Goal: Task Accomplishment & Management: Use online tool/utility

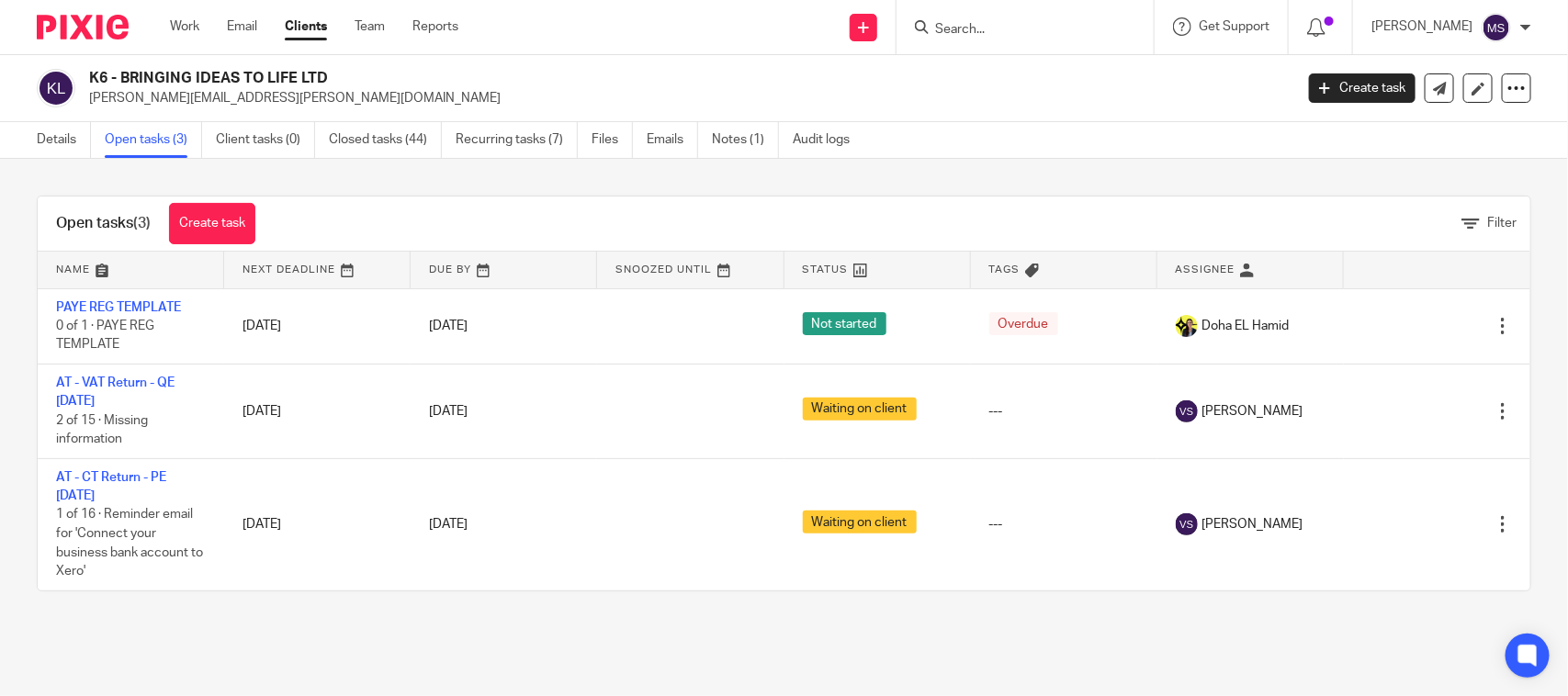
click at [1025, 98] on p "[PERSON_NAME][EMAIL_ADDRESS][PERSON_NAME][DOMAIN_NAME]" at bounding box center [685, 98] width 1192 height 18
drag, startPoint x: 1054, startPoint y: 157, endPoint x: 1025, endPoint y: 165, distance: 30.1
click at [1054, 157] on div "Details Open tasks (3) Client tasks (0) Closed tasks (44) Recurring tasks (7) F…" at bounding box center [784, 140] width 1568 height 37
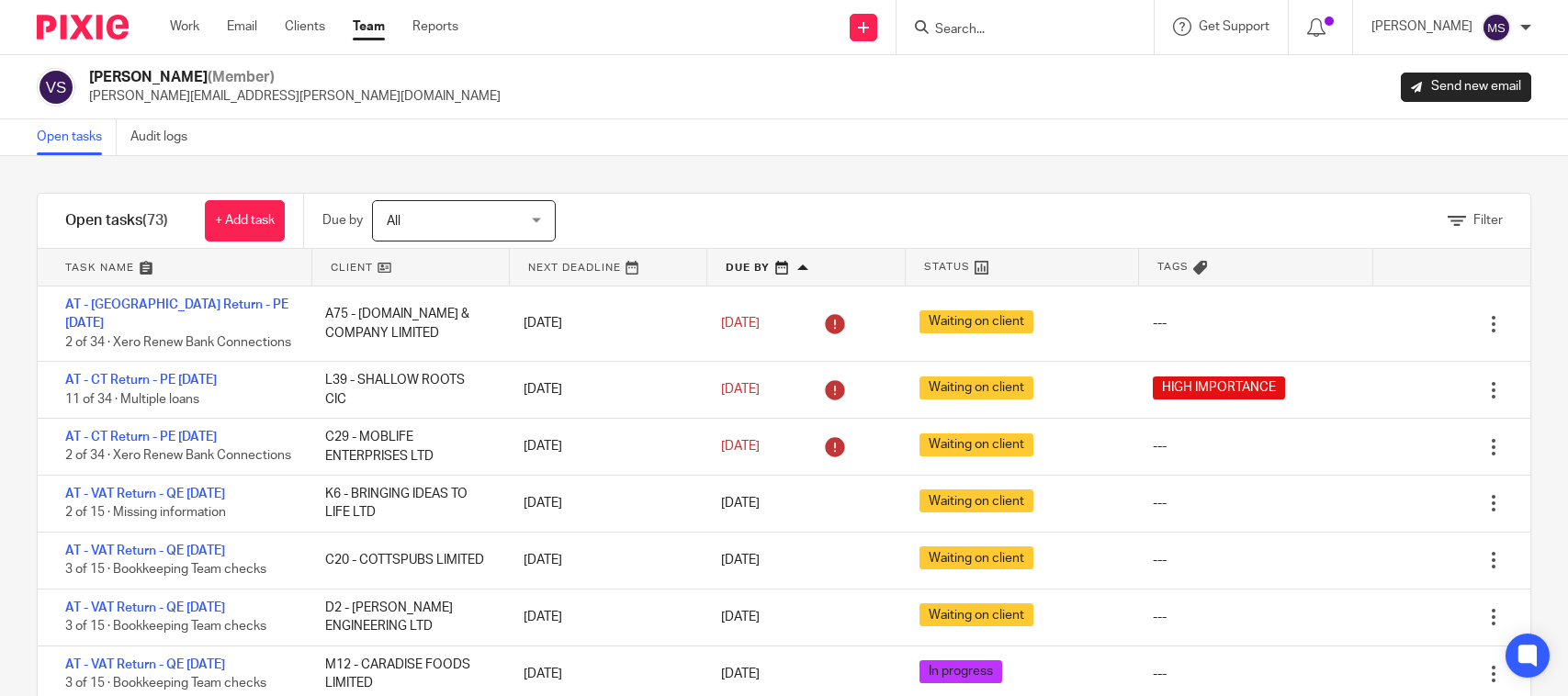
click at [974, 37] on input "Search" at bounding box center [1015, 30] width 165 height 16
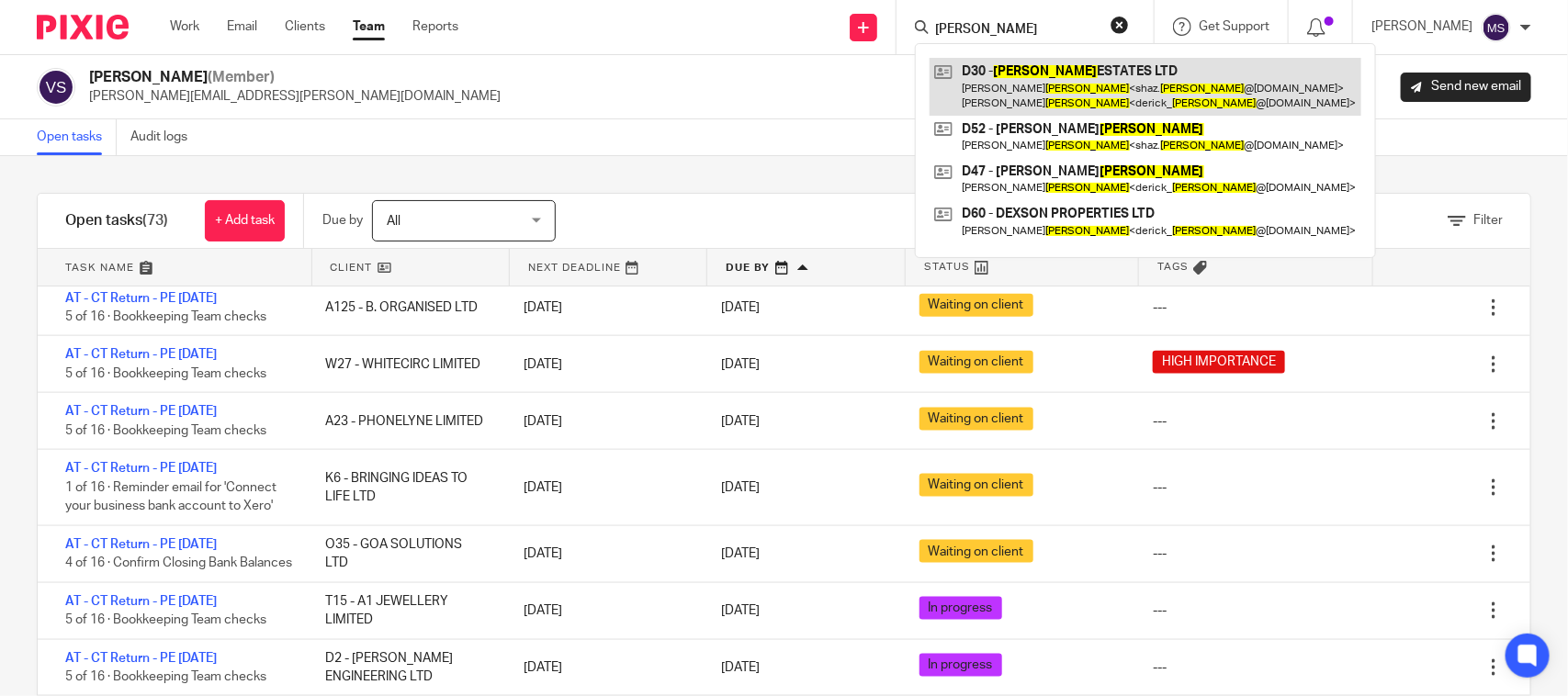
type input "Dickson"
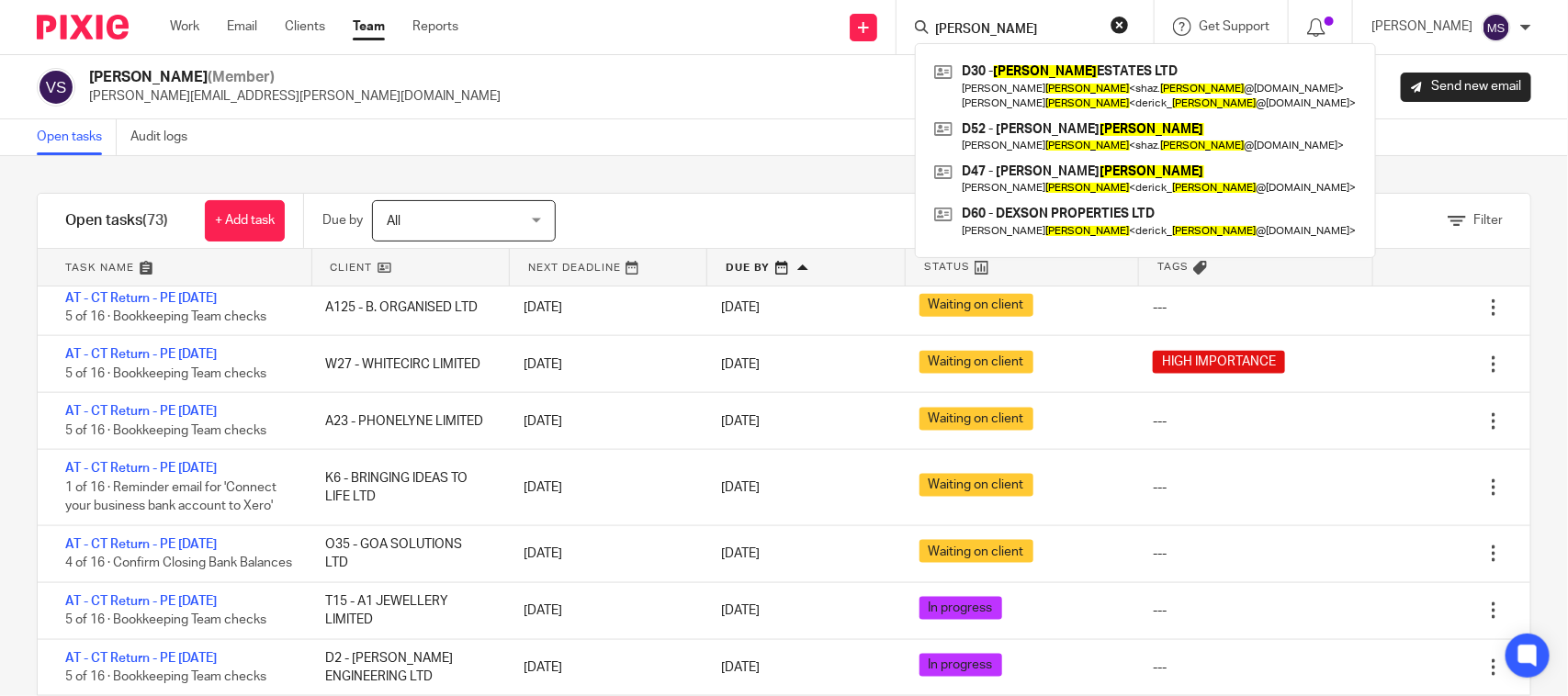
drag, startPoint x: 1033, startPoint y: 19, endPoint x: 974, endPoint y: 19, distance: 59.0
click at [926, 26] on div "Dickson D30 - DICKSON ESTATES LTD Sharon Dickson < shaz. dickson @icloud.com > …" at bounding box center [1025, 27] width 257 height 54
click at [974, 19] on form "Dickson" at bounding box center [1031, 27] width 195 height 23
click at [741, 130] on div "Open tasks Audit logs" at bounding box center [784, 138] width 1568 height 37
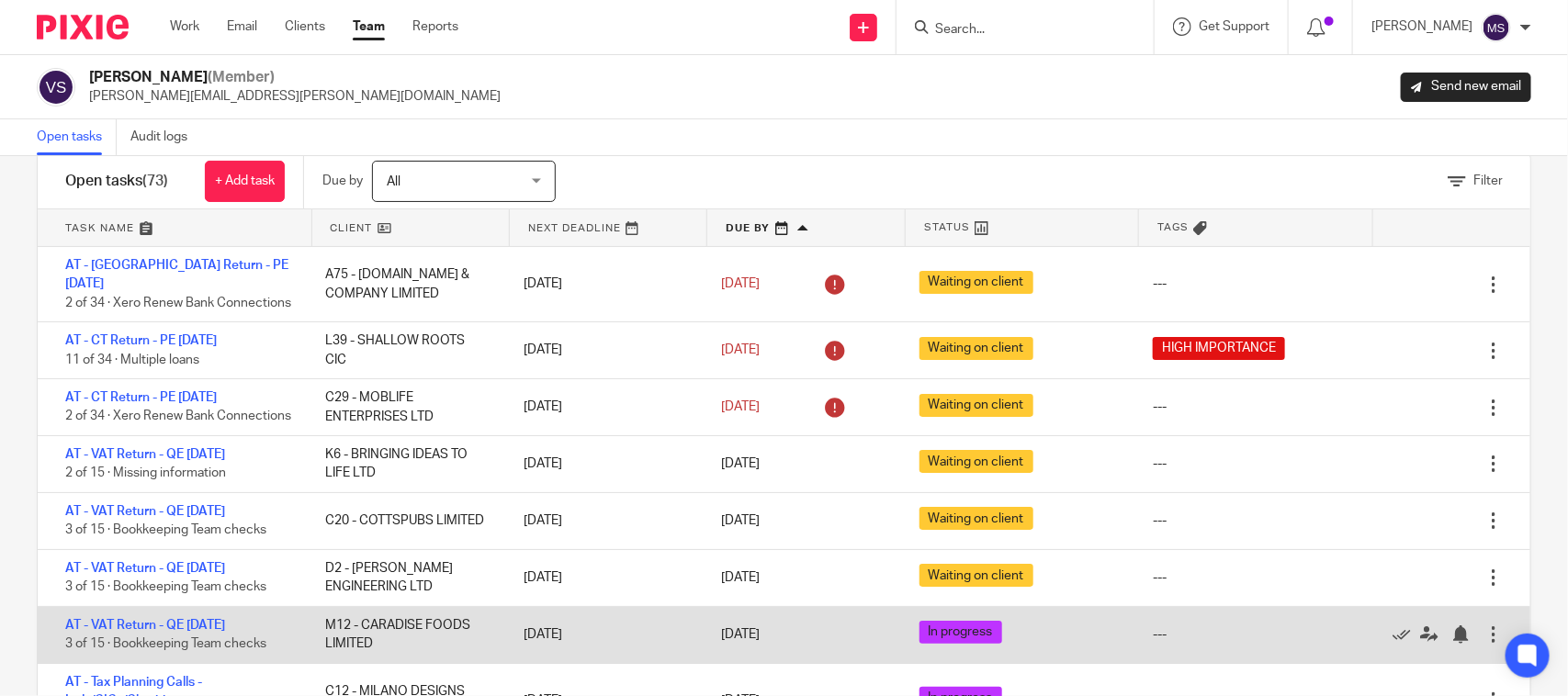
scroll to position [0, 0]
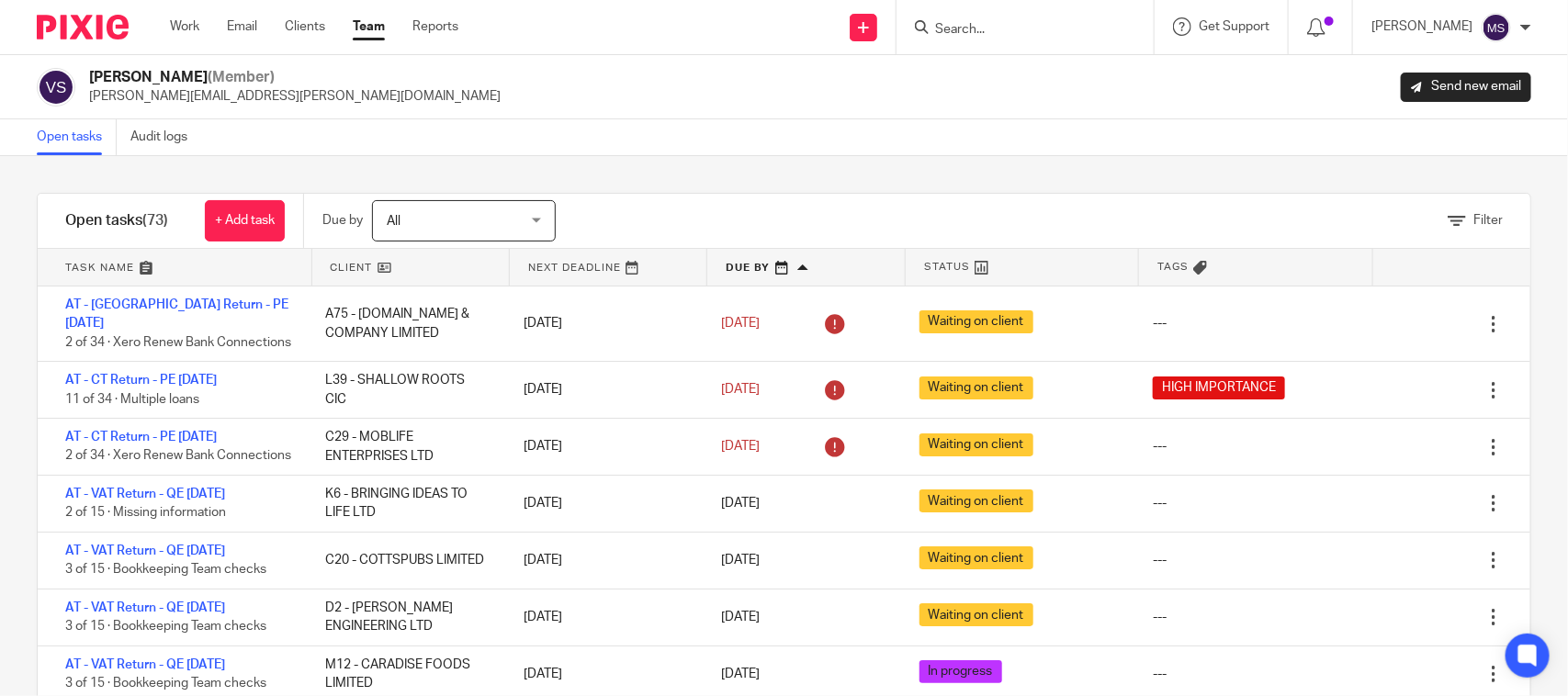
click at [762, 152] on div "Open tasks Audit logs" at bounding box center [784, 138] width 1568 height 37
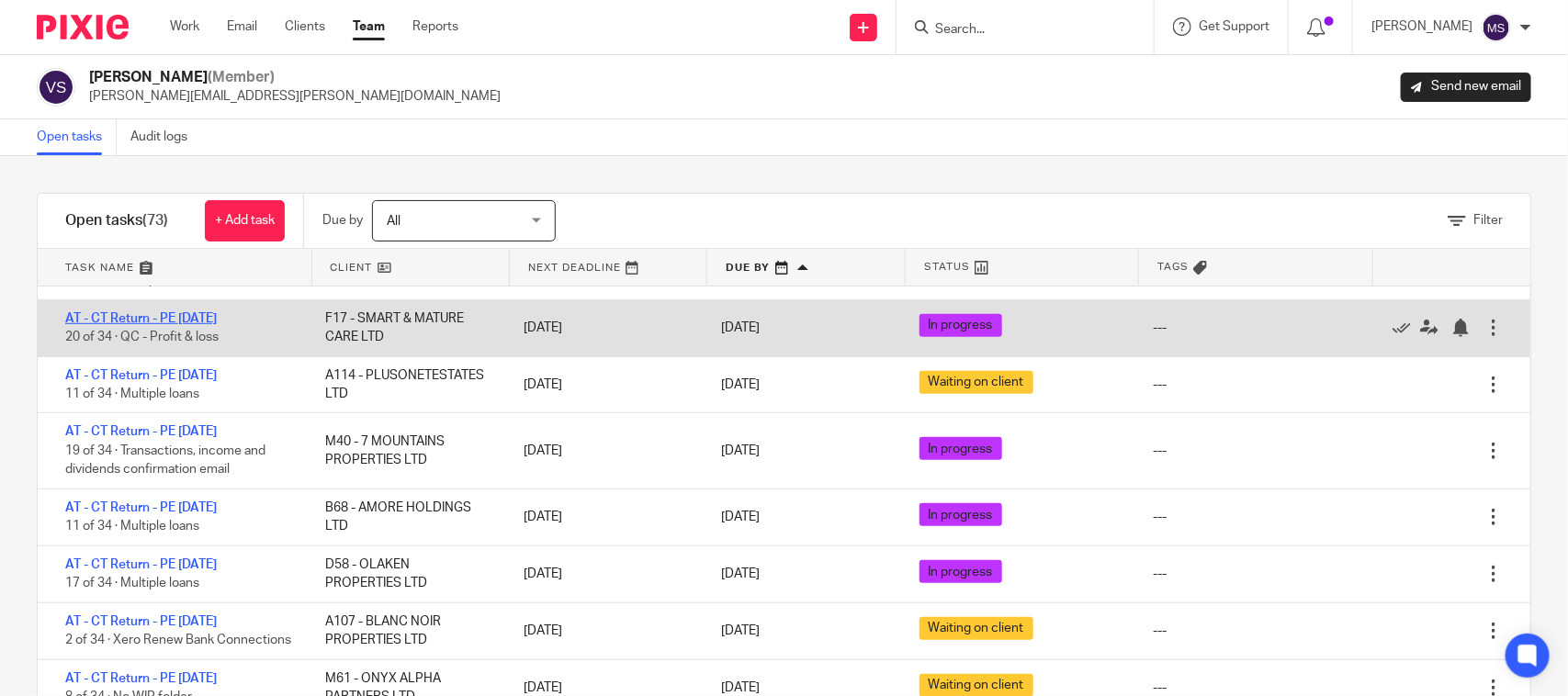
scroll to position [574, 0]
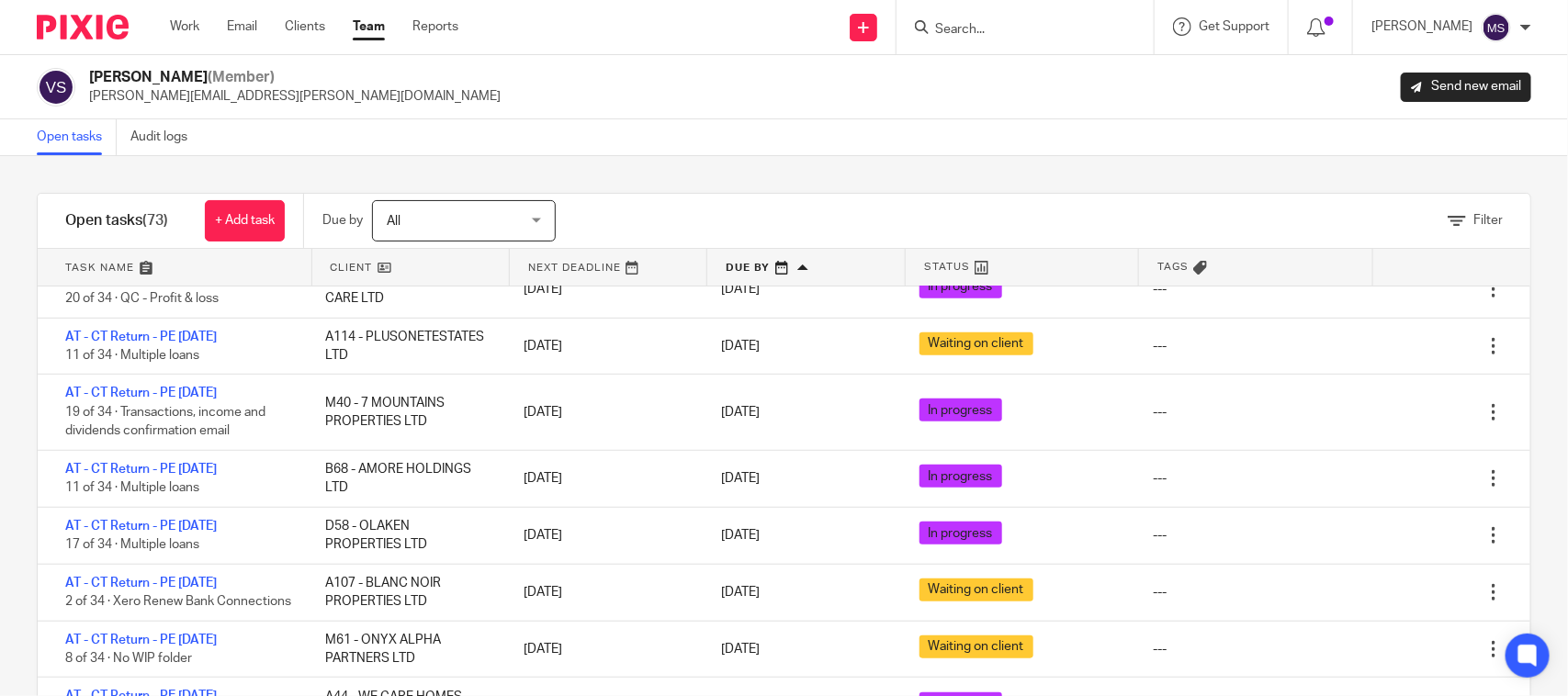
click at [813, 127] on div "Open tasks Audit logs" at bounding box center [784, 138] width 1568 height 37
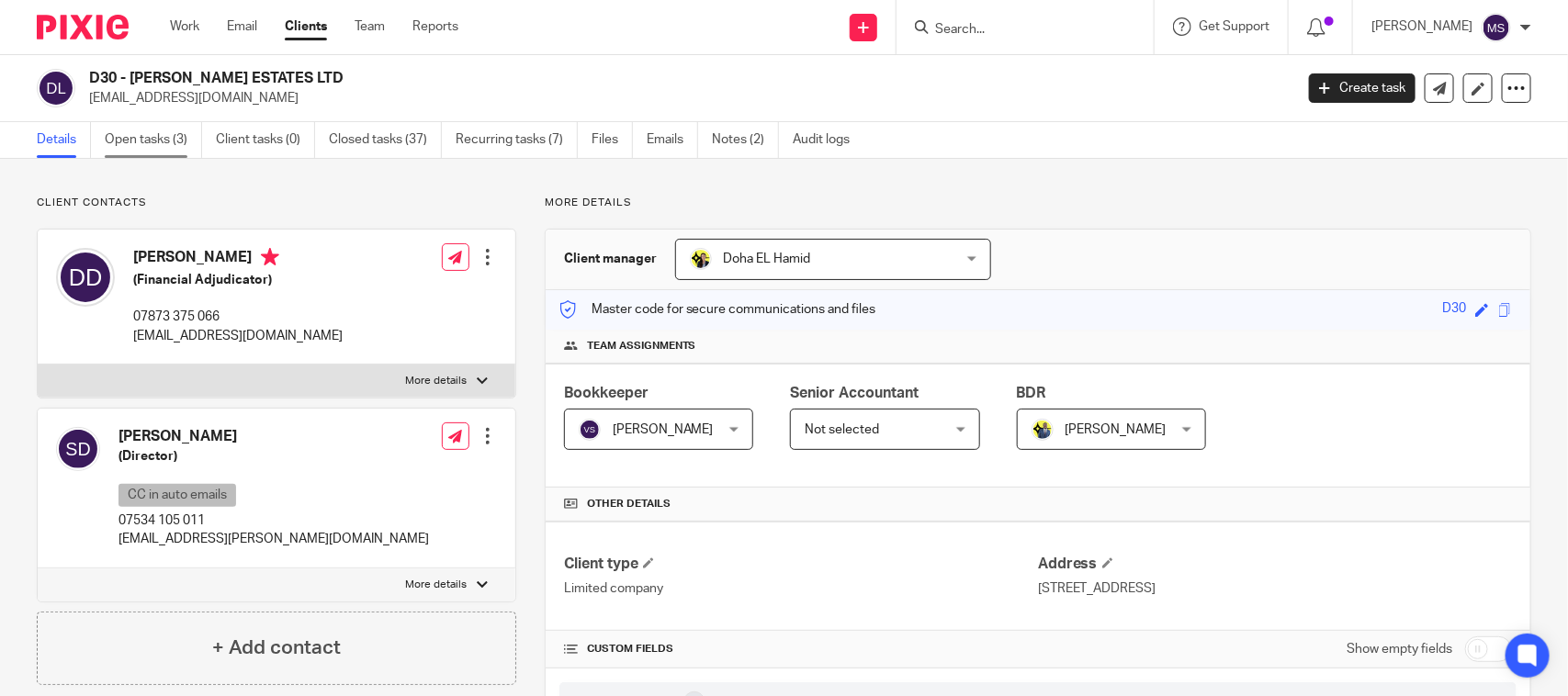
click at [131, 135] on link "Open tasks (3)" at bounding box center [153, 139] width 98 height 36
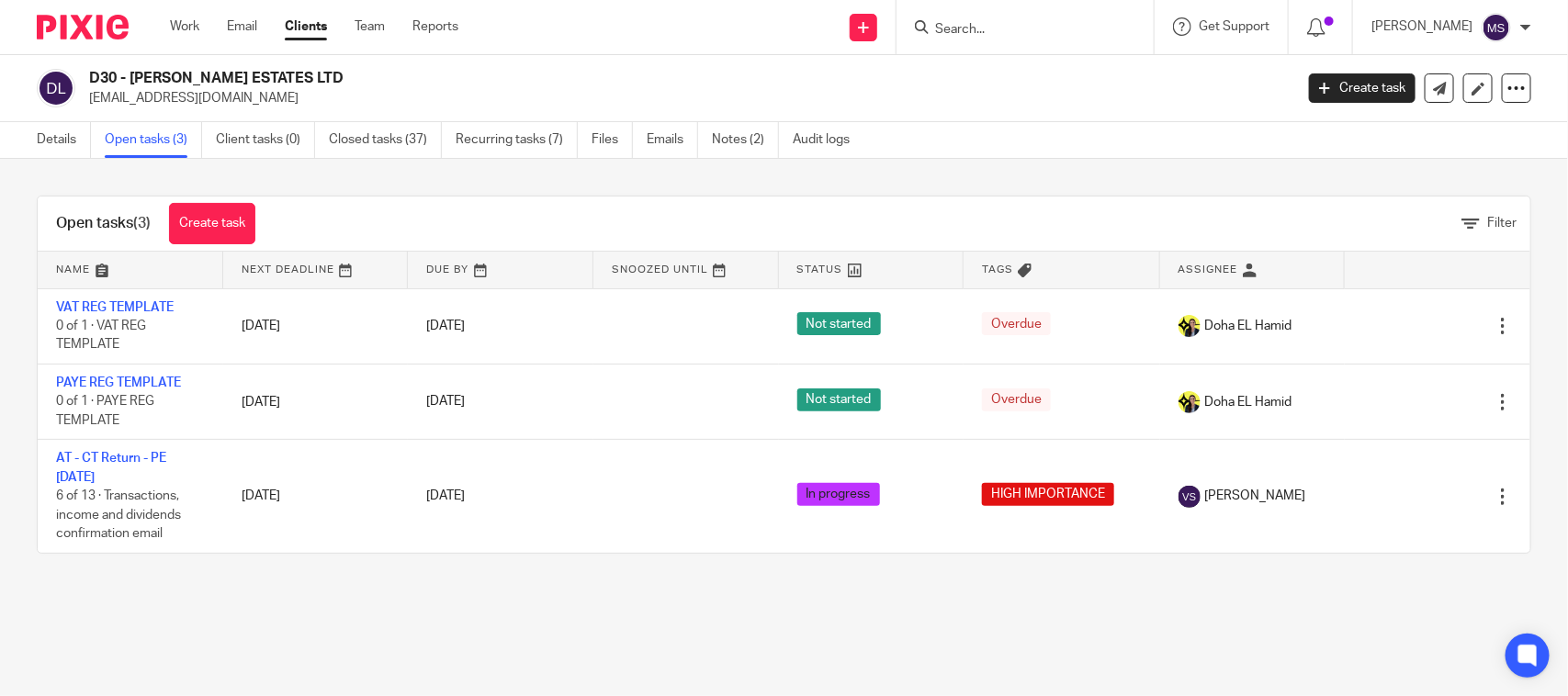
click at [1129, 181] on div "Open tasks (3) Create task Filter Name Next Deadline Due By Snoozed Until Statu…" at bounding box center [784, 374] width 1568 height 432
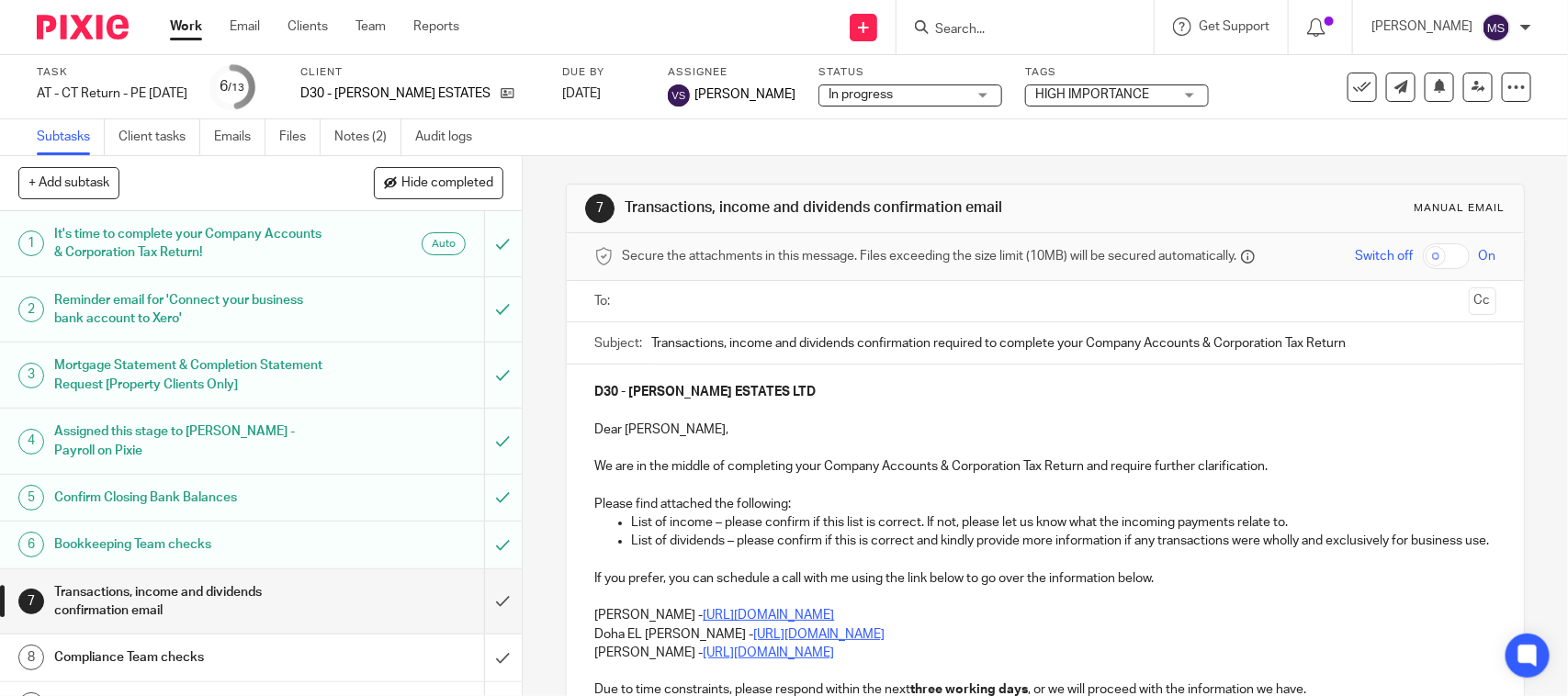
click at [815, 136] on div "Subtasks Client tasks Emails Files Notes (2) Audit logs" at bounding box center [784, 138] width 1568 height 37
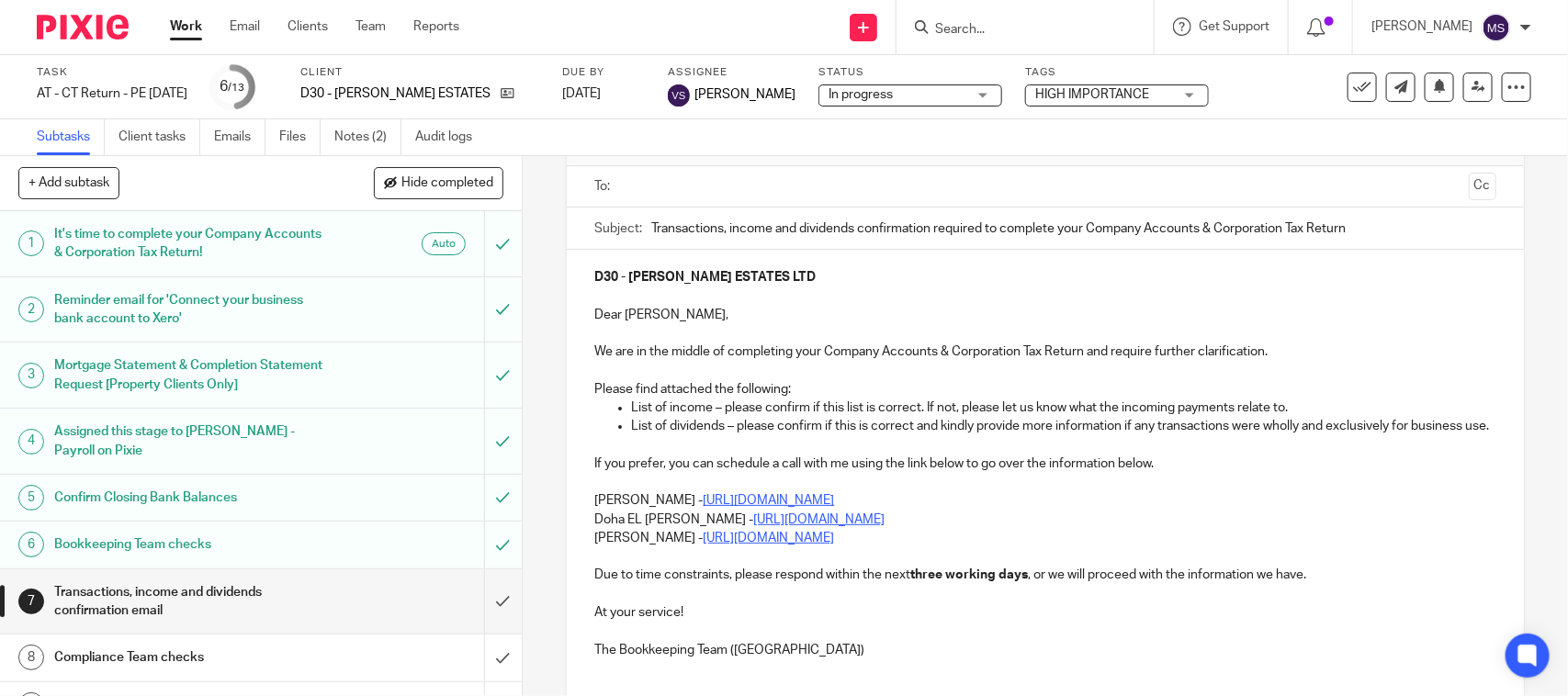
click at [663, 427] on p "List of dividends – please confirm if this is correct and kindly provide more i…" at bounding box center [1063, 426] width 864 height 18
click at [1518, 203] on div "7 Transactions, income and dividends confirmation email Manual email Secure the…" at bounding box center [1045, 426] width 1045 height 540
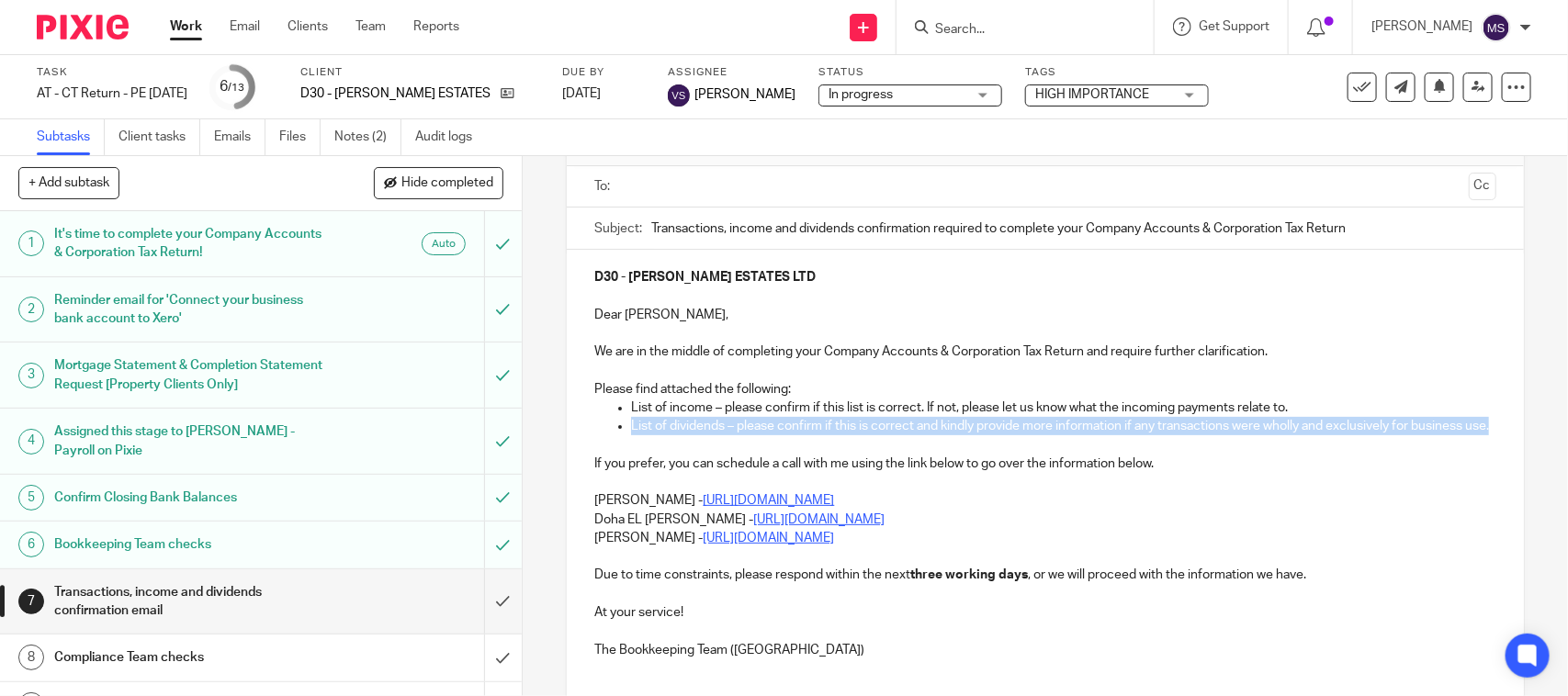
drag, startPoint x: 618, startPoint y: 420, endPoint x: 662, endPoint y: 442, distance: 49.2
click at [662, 436] on ul "List of dividends – please confirm if this is correct and kindly provide more i…" at bounding box center [1044, 426] width 900 height 18
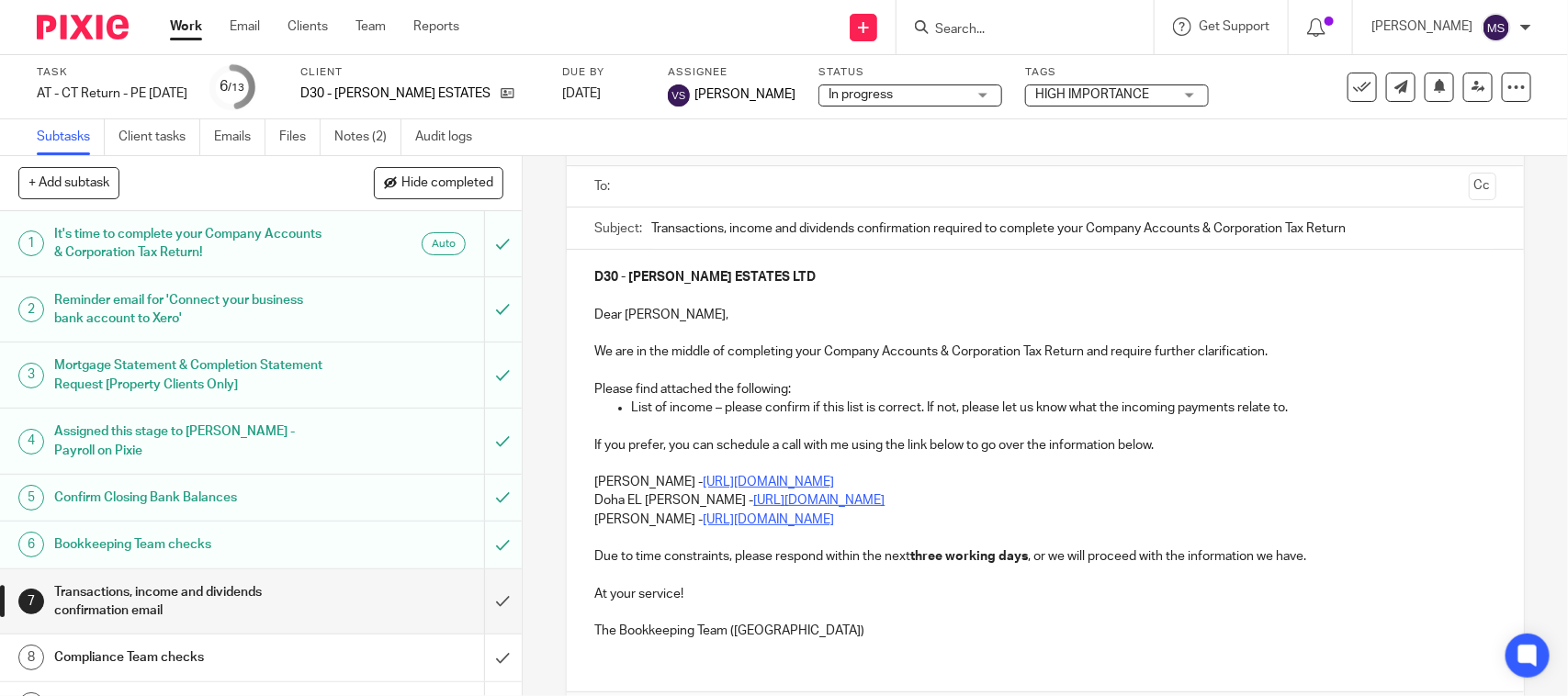
scroll to position [230, 0]
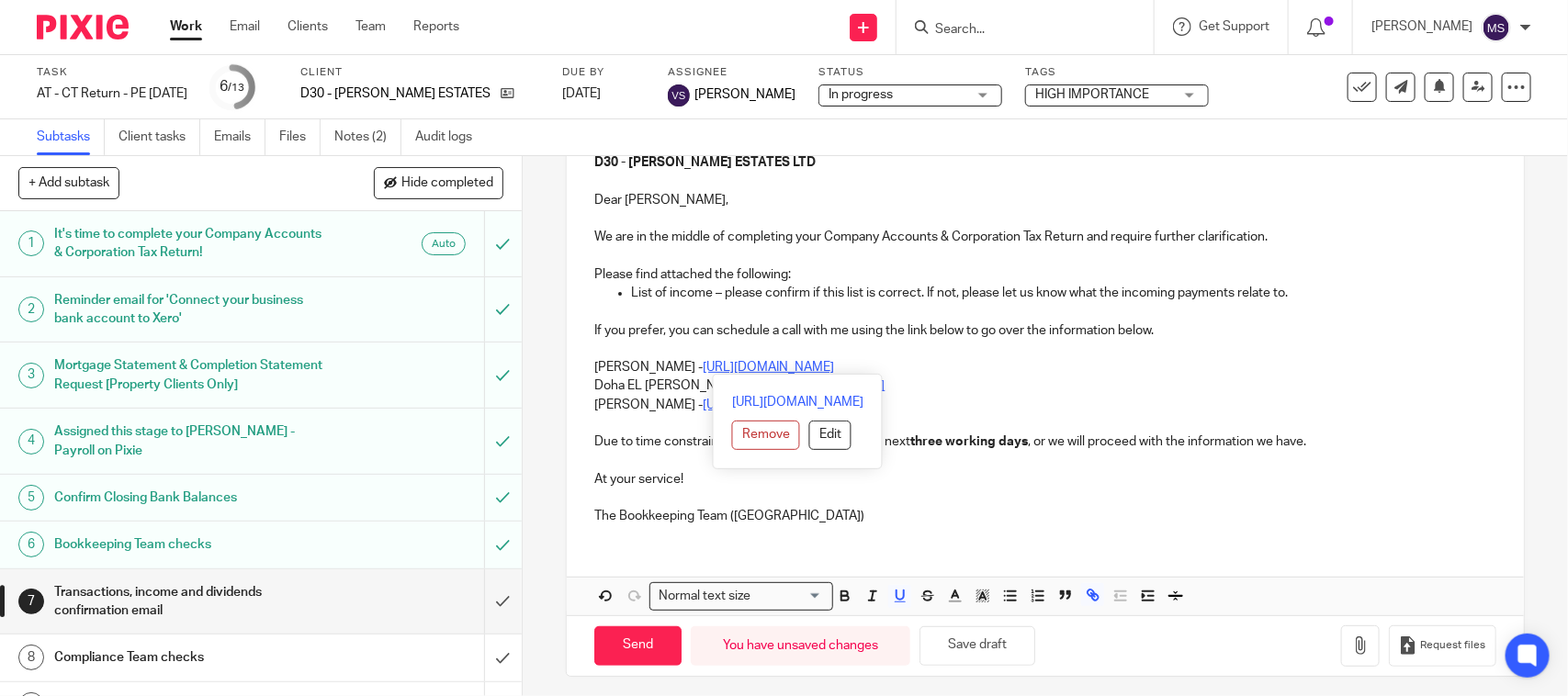
drag, startPoint x: 589, startPoint y: 369, endPoint x: 1024, endPoint y: 375, distance: 435.0
click at [1024, 375] on p "Carine Thompson - https://calendly.com/meetwithcarinethompson/call" at bounding box center [1044, 367] width 900 height 18
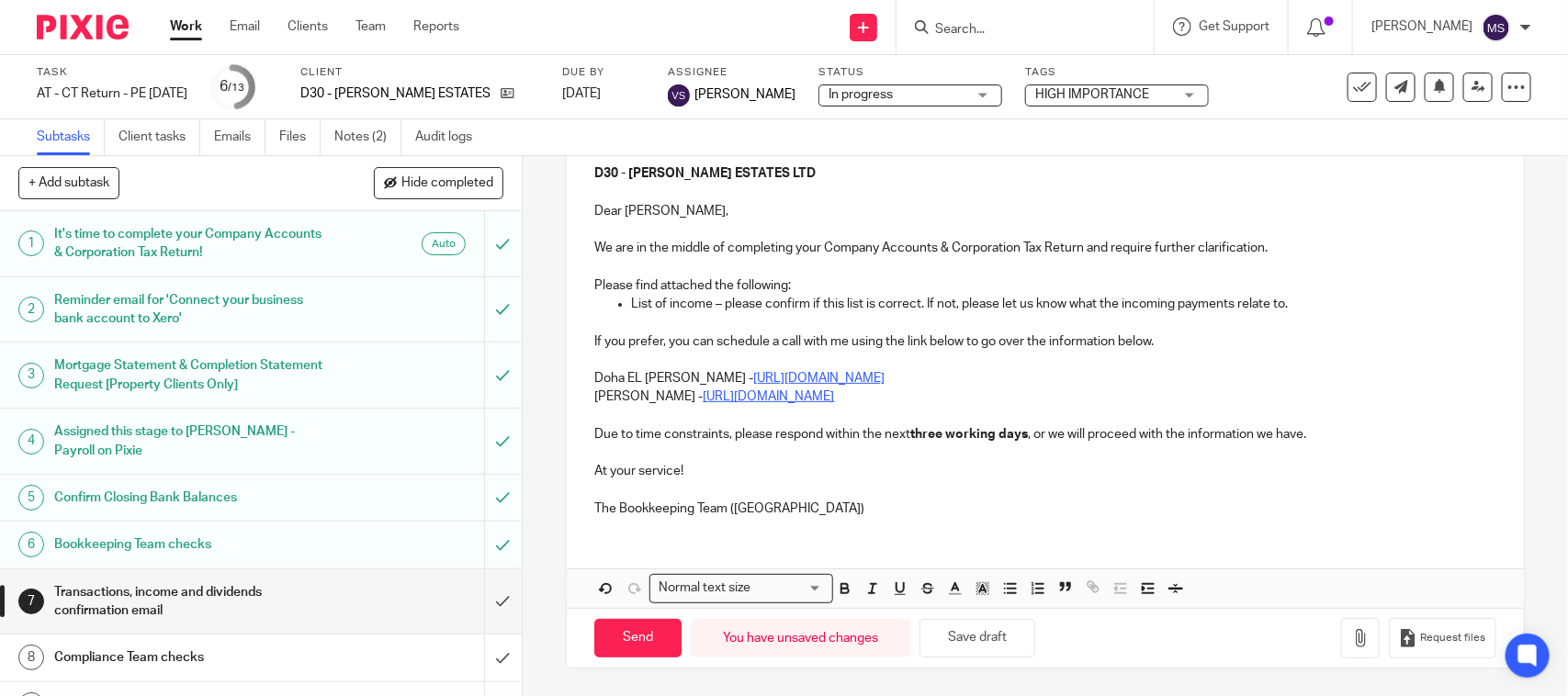
scroll to position [61, 0]
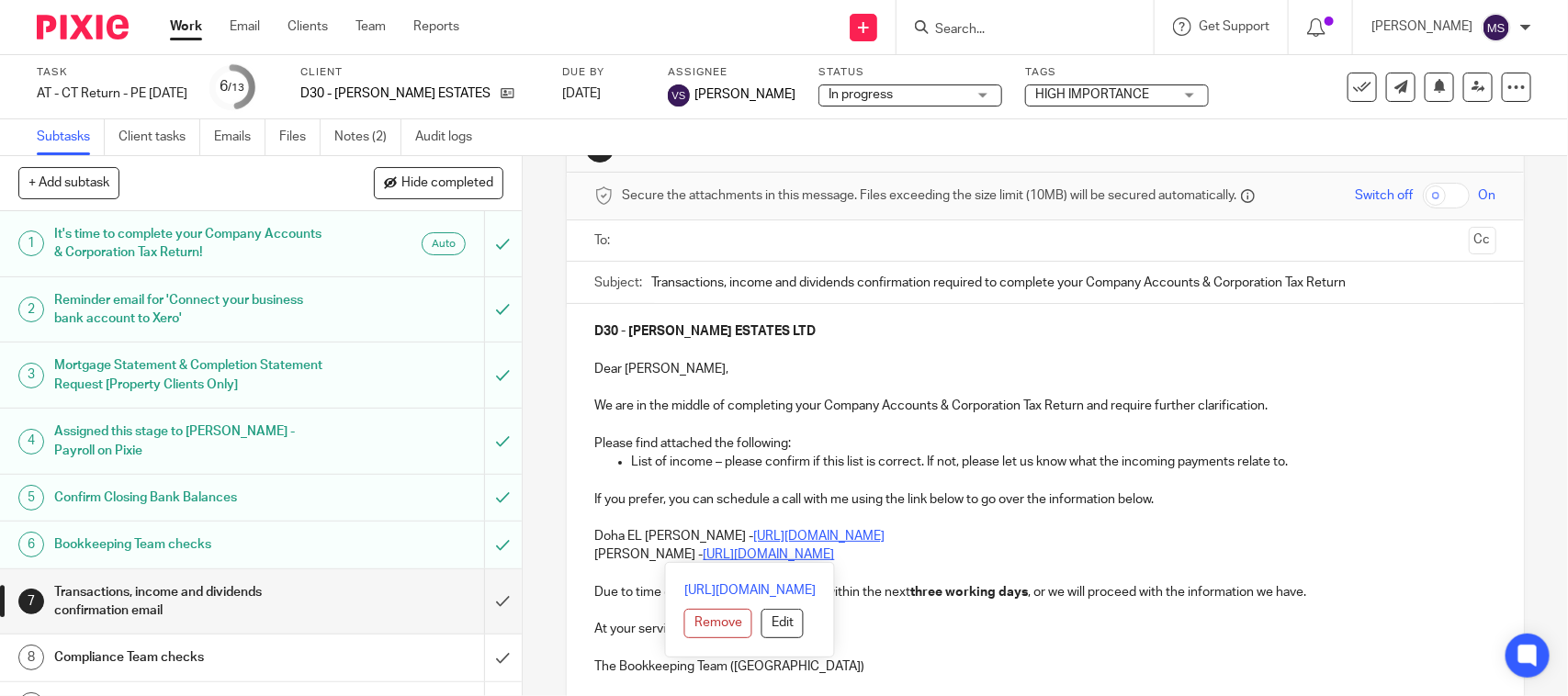
drag, startPoint x: 582, startPoint y: 556, endPoint x: 923, endPoint y: 554, distance: 341.0
click at [923, 554] on div "D30 - DICKSON ESTATES LTD Dear Derick, We are in the middle of completing your …" at bounding box center [1043, 497] width 955 height 386
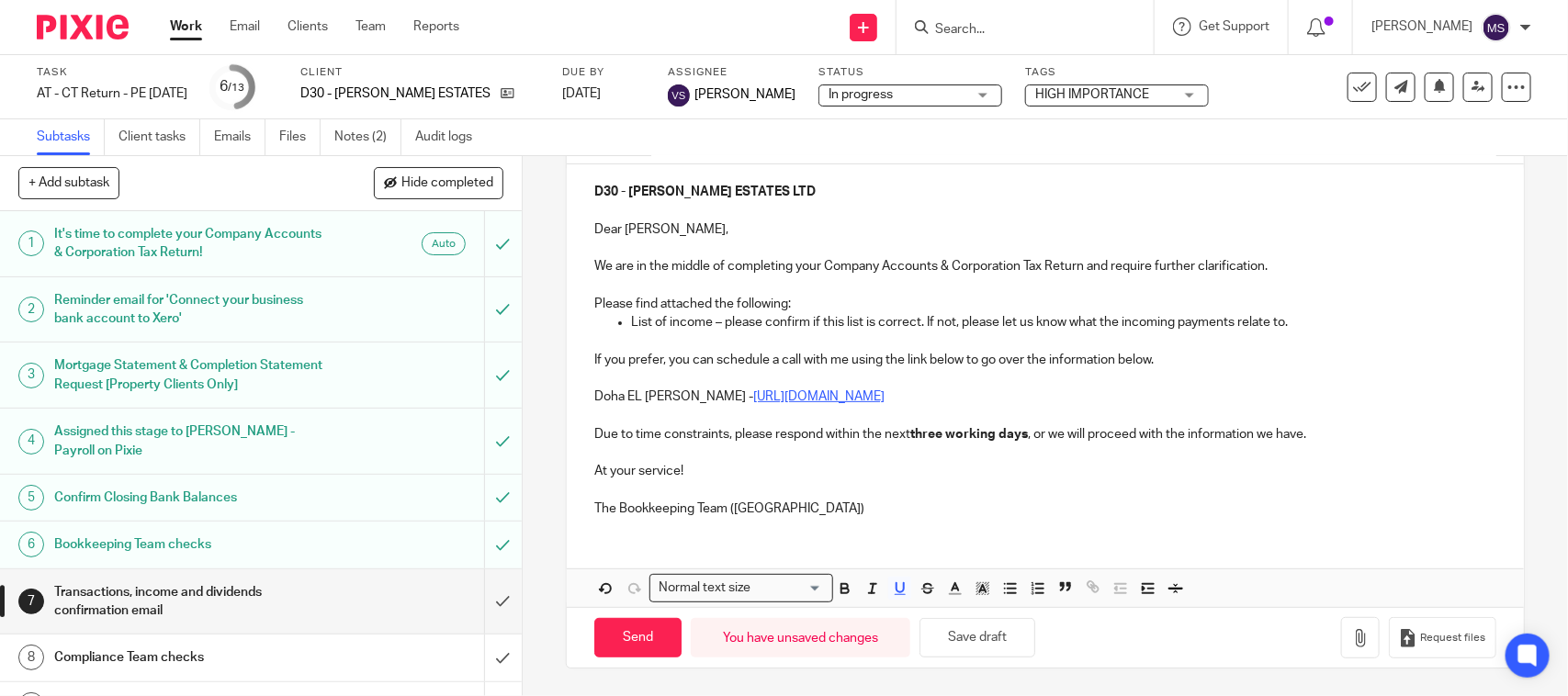
scroll to position [202, 0]
click at [1351, 641] on icon "button" at bounding box center [1359, 638] width 18 height 18
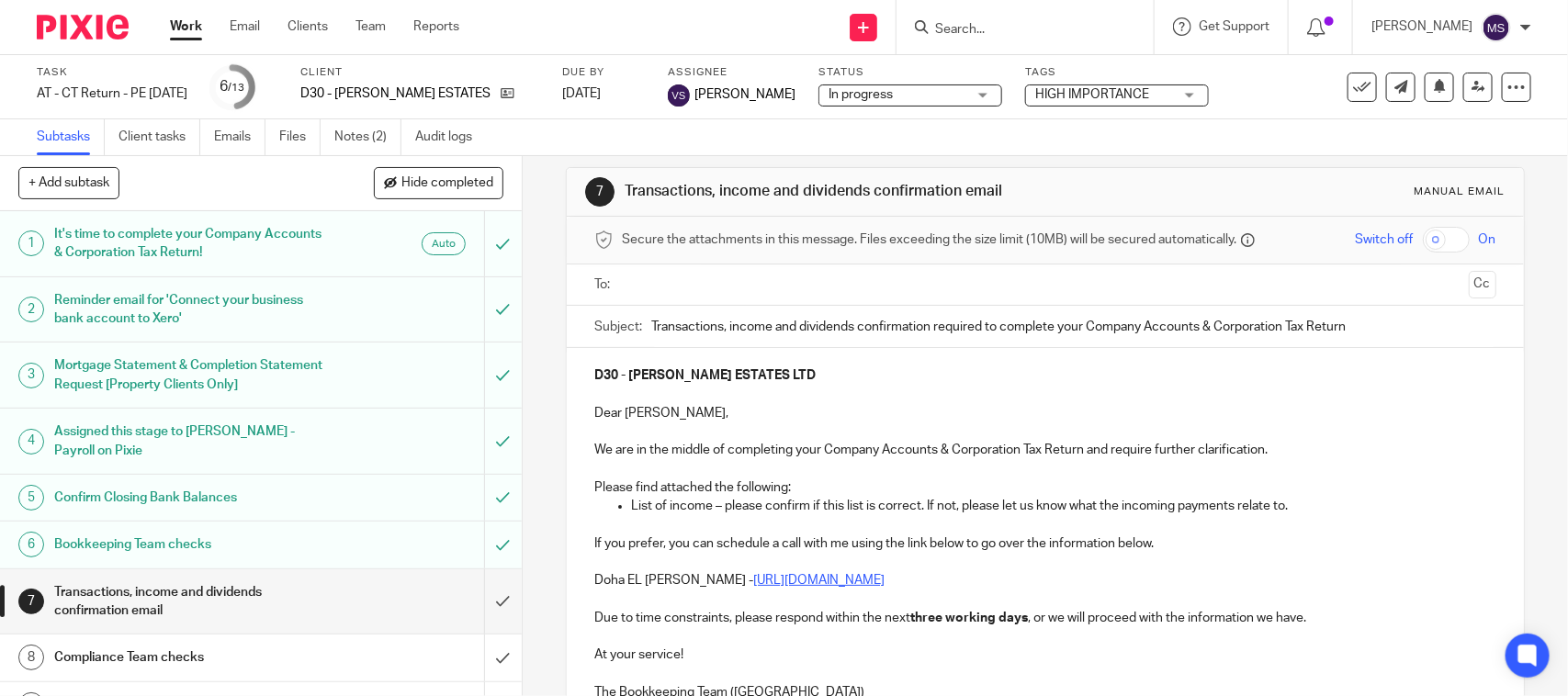
scroll to position [0, 0]
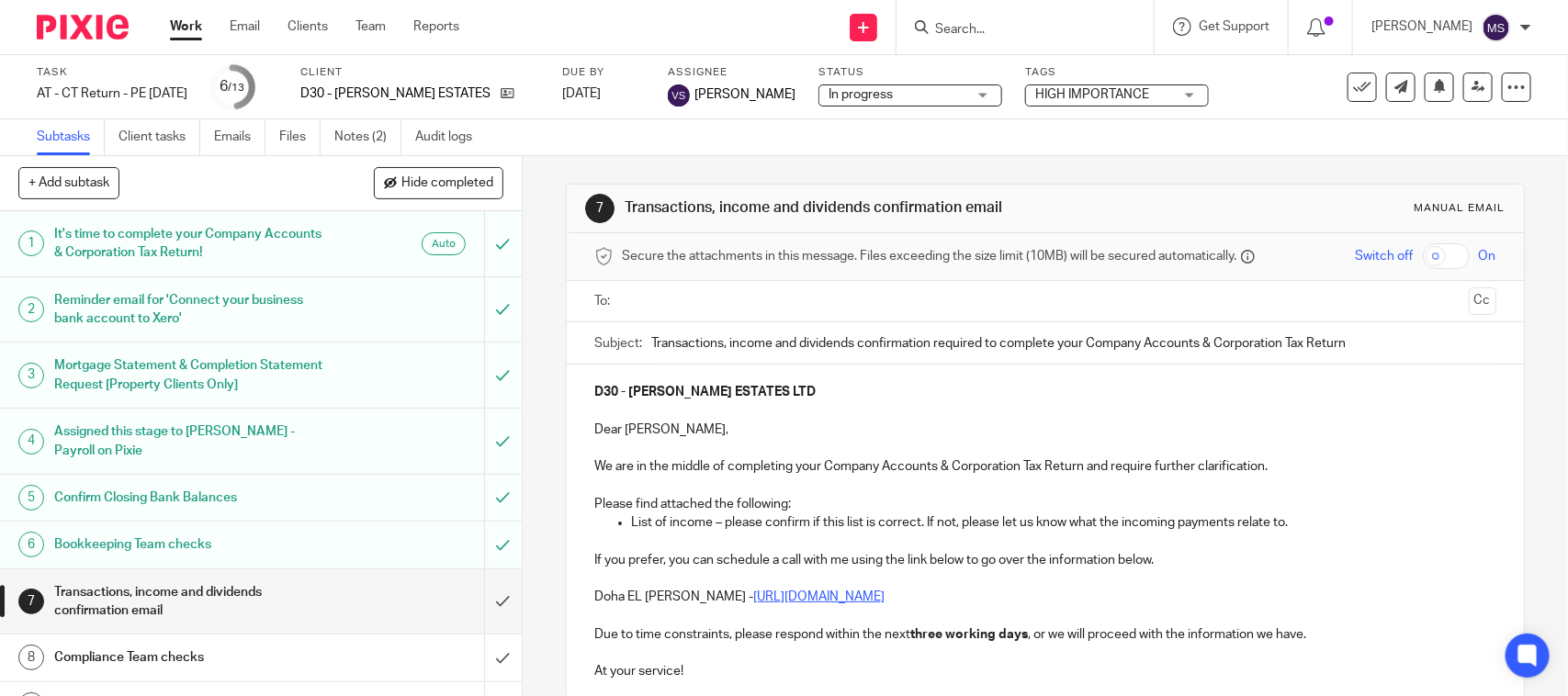
click at [671, 300] on input "text" at bounding box center [1043, 302] width 832 height 21
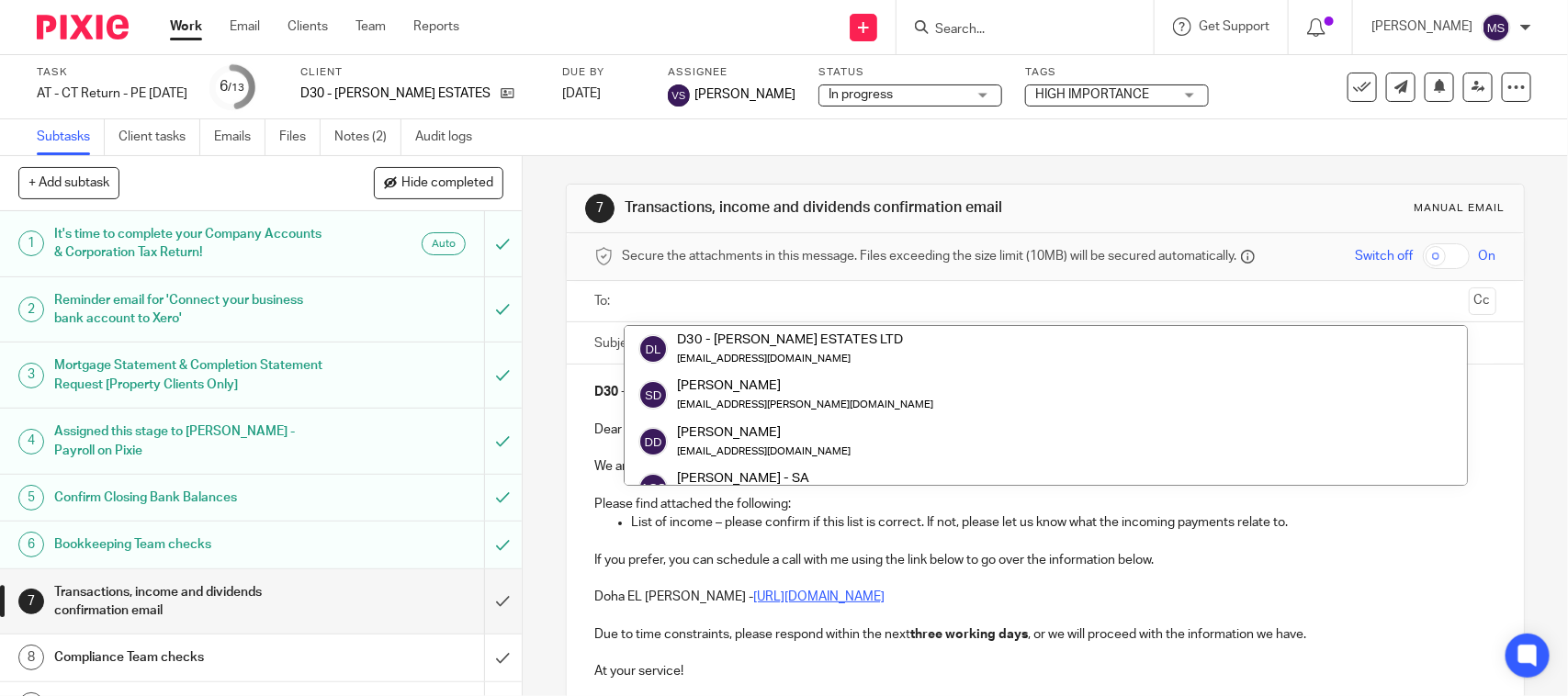
paste input "derick_dickson@hotmail.com"
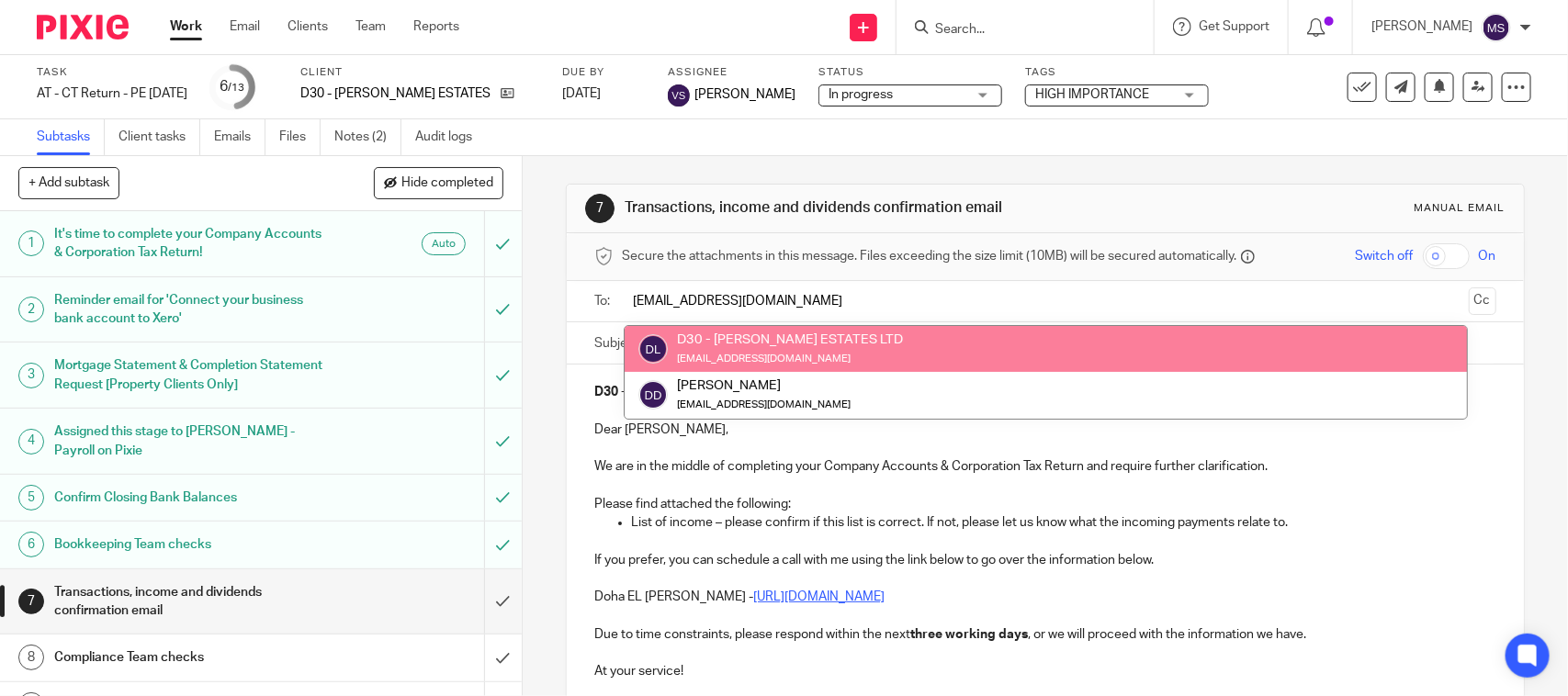
type input "derick_dickson@hotmail.com"
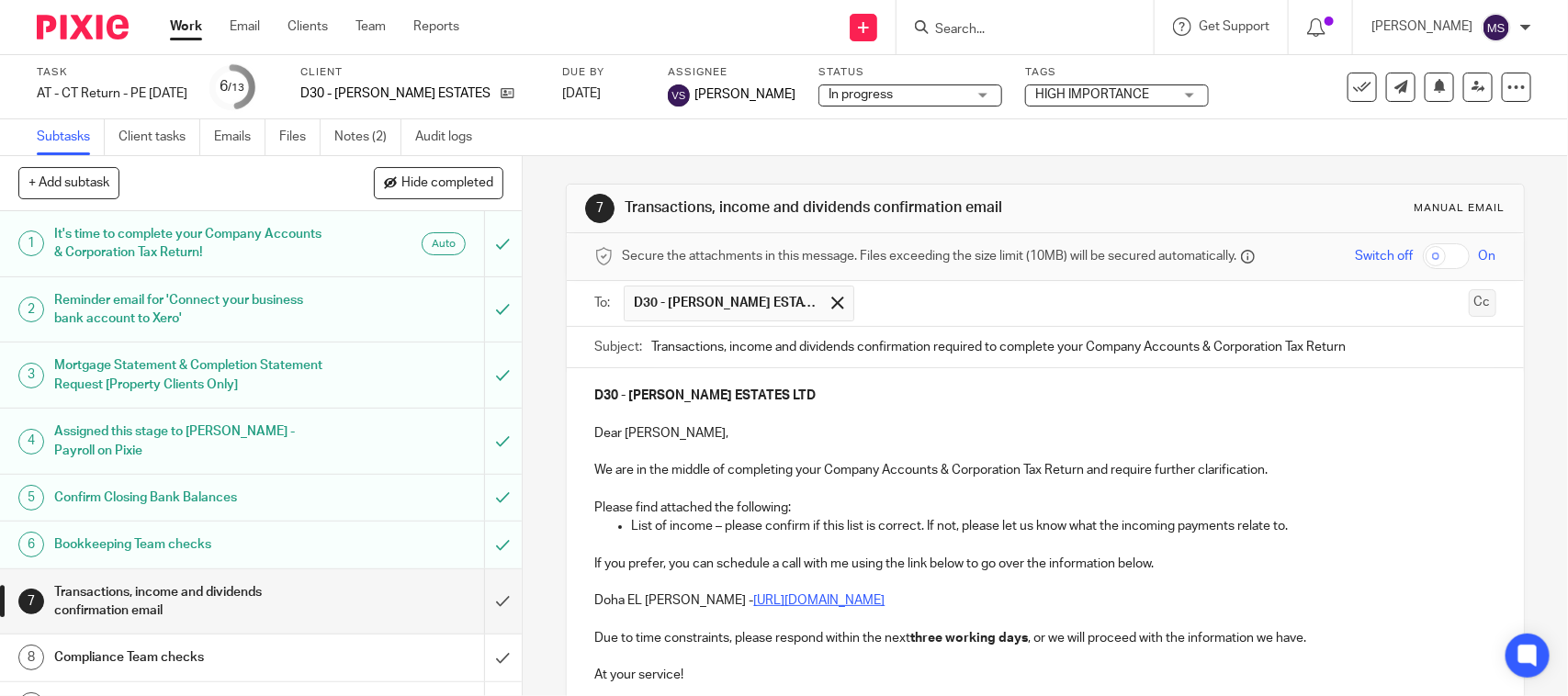
click at [1468, 306] on button "Cc" at bounding box center [1482, 303] width 28 height 28
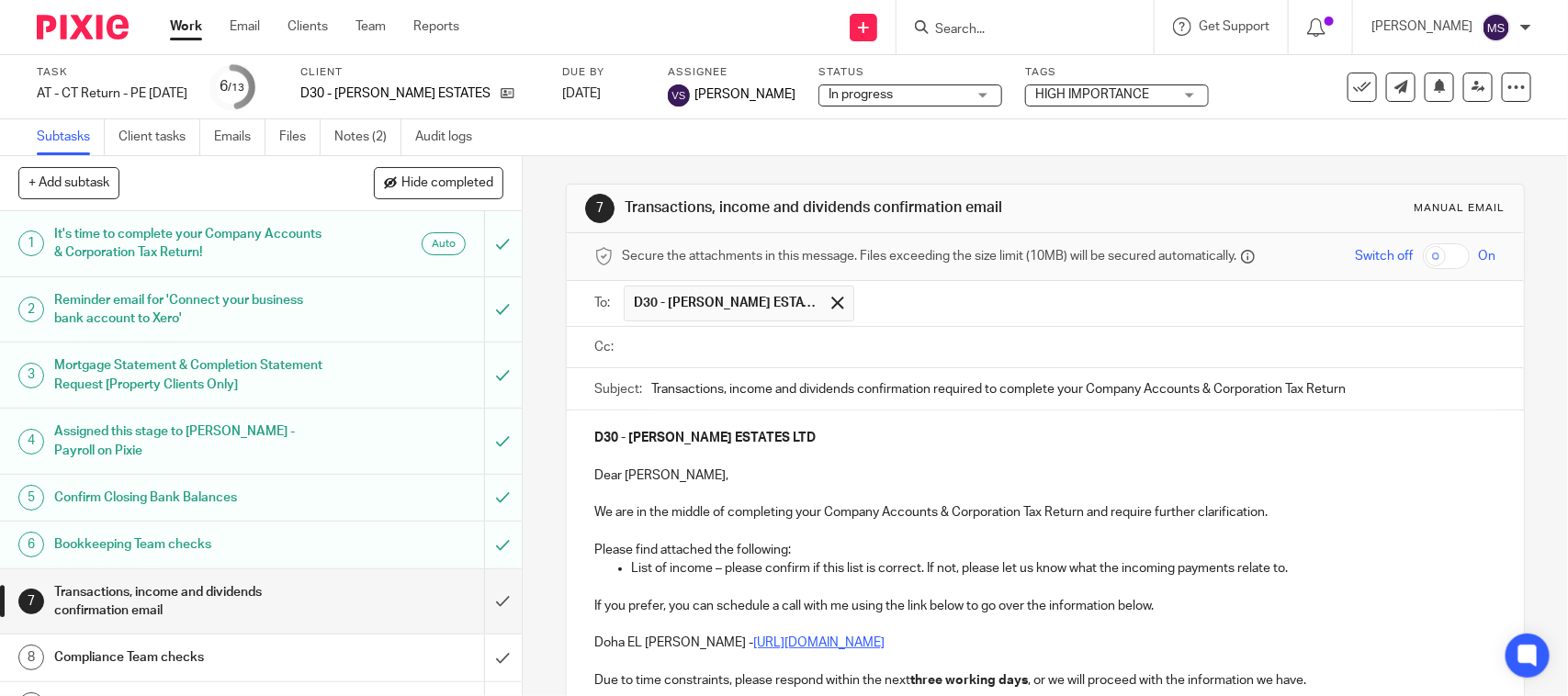
click at [703, 352] on input "text" at bounding box center [1058, 348] width 860 height 21
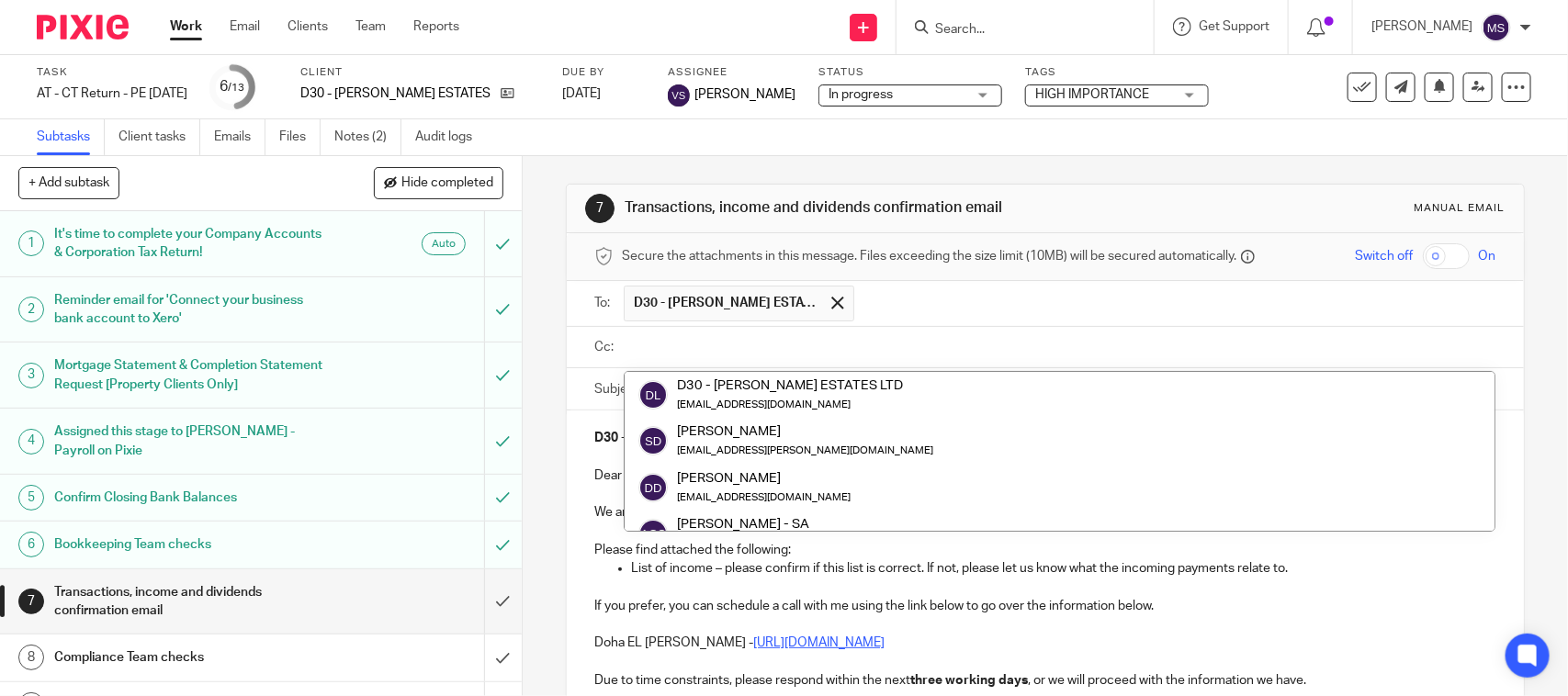
paste input "shaz.dickson@icloud.com"
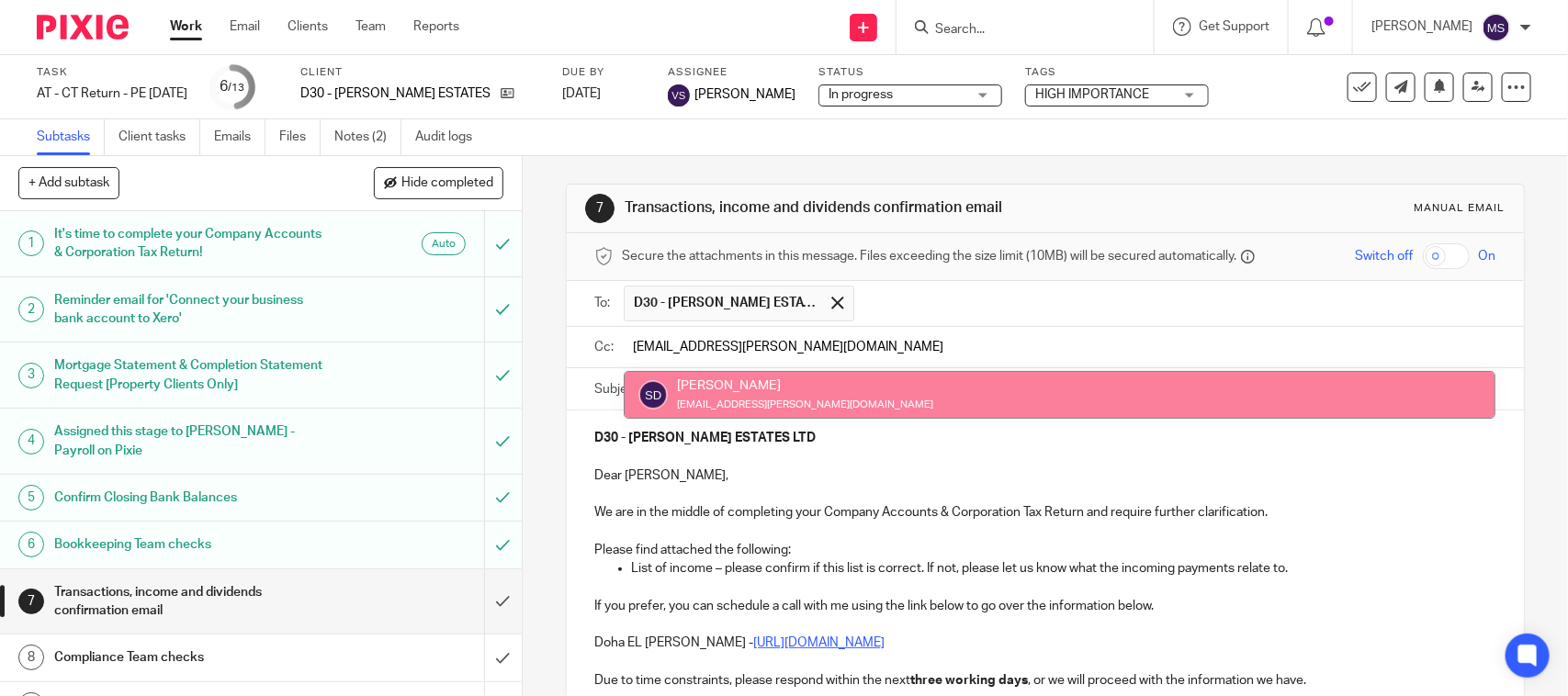
type input "shaz.dickson@icloud.com"
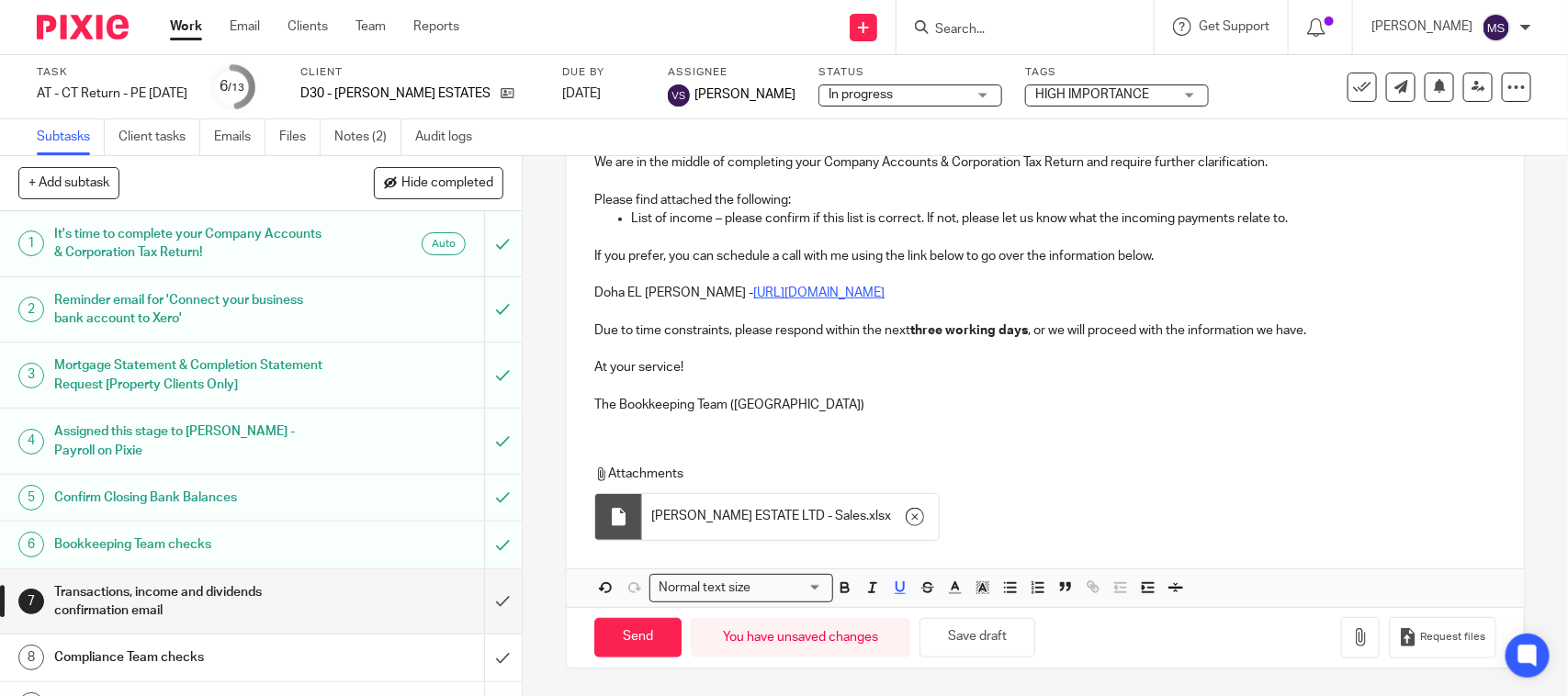
scroll to position [359, 0]
click at [994, 629] on button "Save draft" at bounding box center [977, 638] width 116 height 40
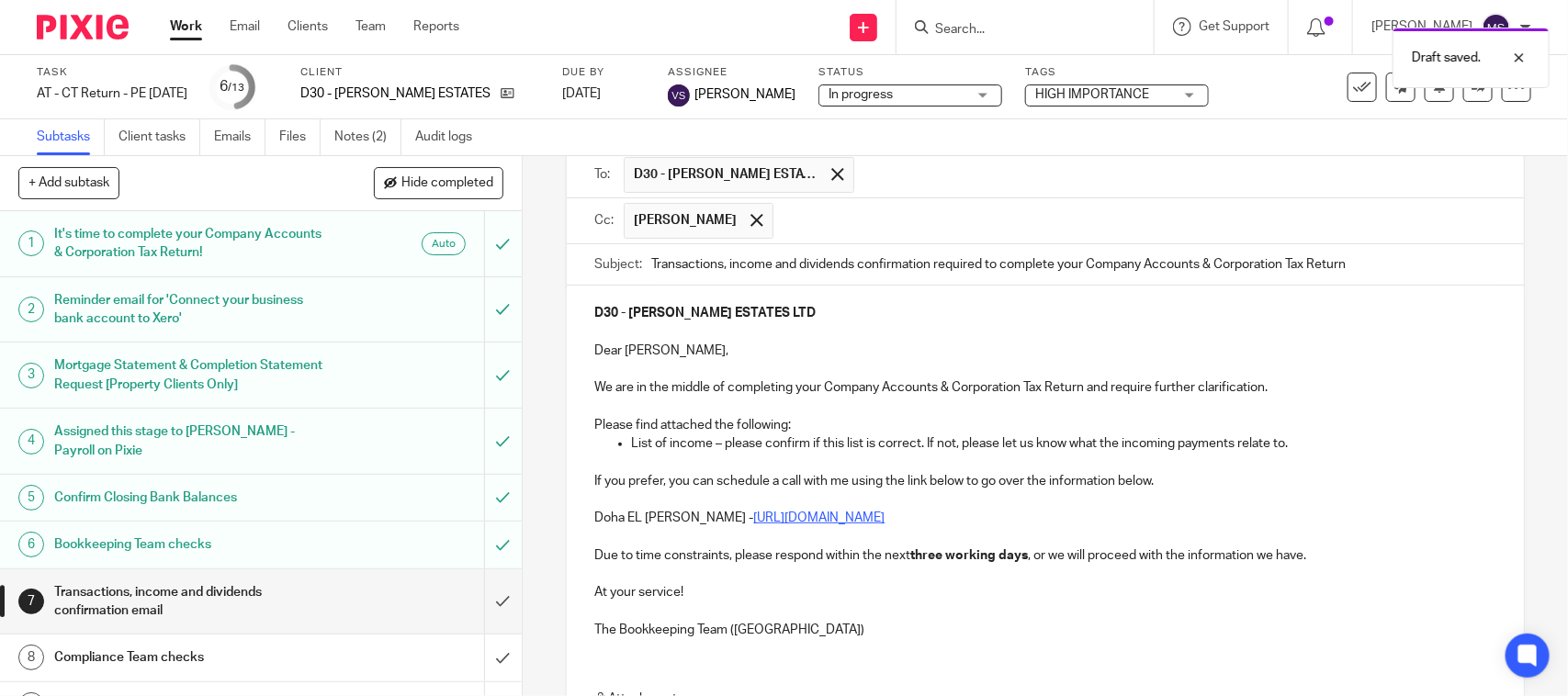
scroll to position [14, 0]
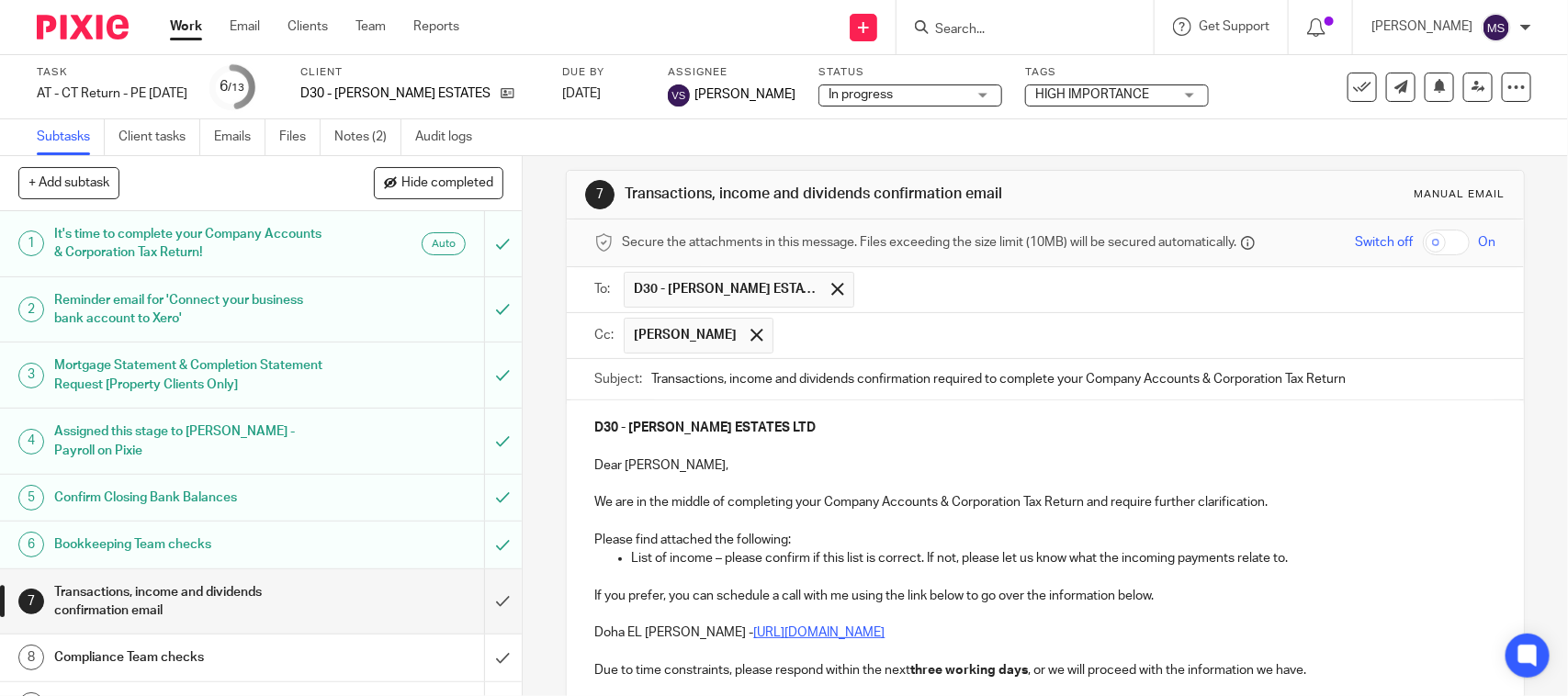
drag, startPoint x: 770, startPoint y: 380, endPoint x: 851, endPoint y: 391, distance: 81.7
click at [851, 391] on input "Transactions, income and dividends confirmation required to complete your Compa…" at bounding box center [1073, 380] width 844 height 42
click at [723, 387] on input "Transactions, income confirmation required to complete your Company Accounts & …" at bounding box center [1073, 380] width 844 height 42
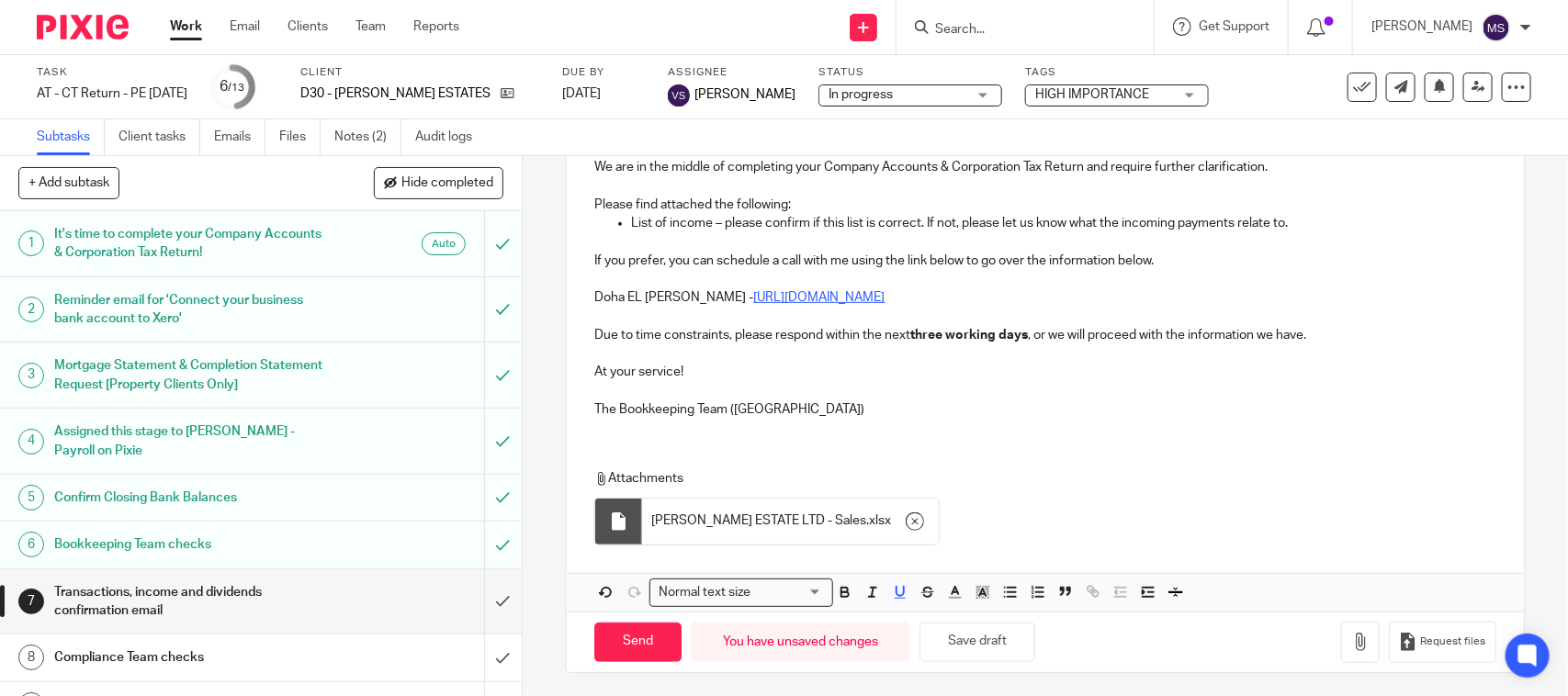
scroll to position [359, 0]
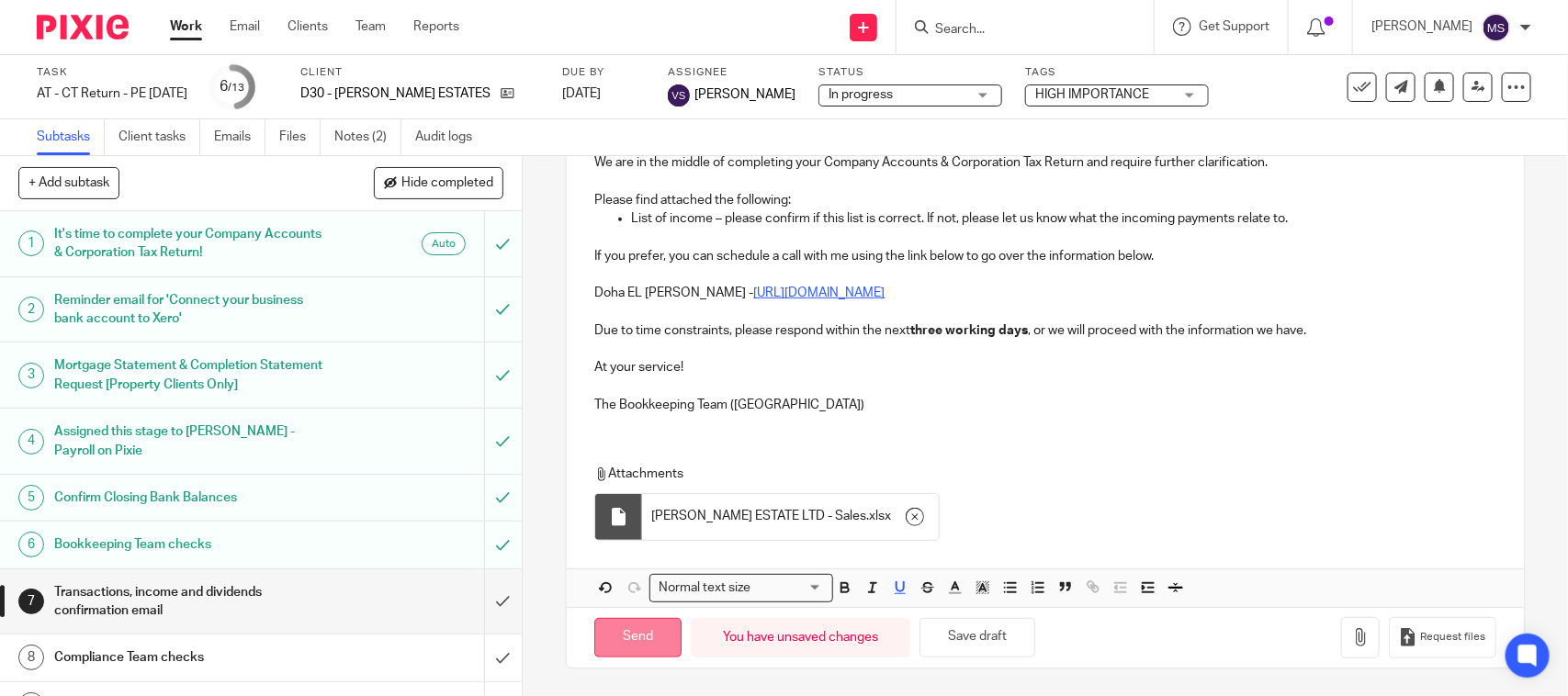
type input "Transactions and income confirmation required to complete your Company Accounts…"
click at [622, 629] on input "Send" at bounding box center [638, 638] width 87 height 40
type input "Sent"
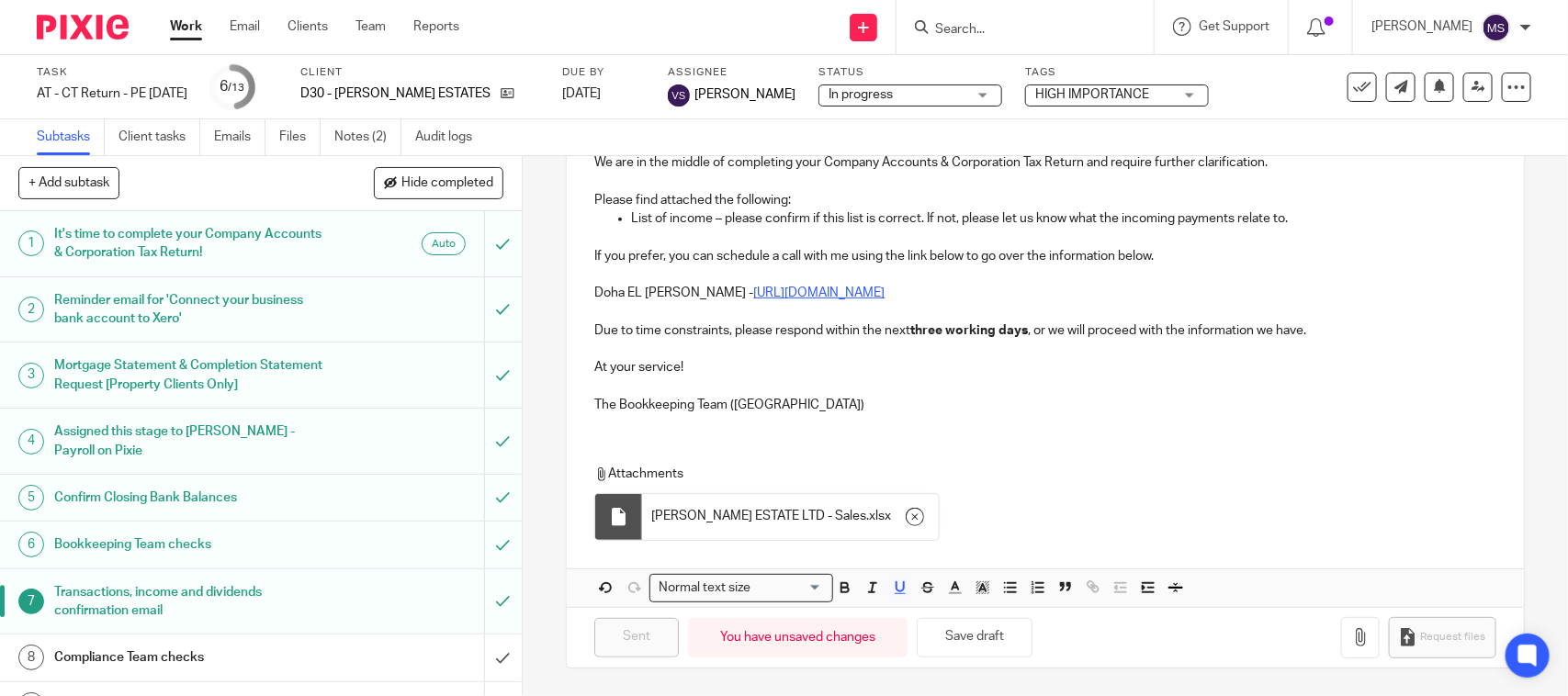
click at [943, 93] on span "In progress" at bounding box center [897, 95] width 138 height 19
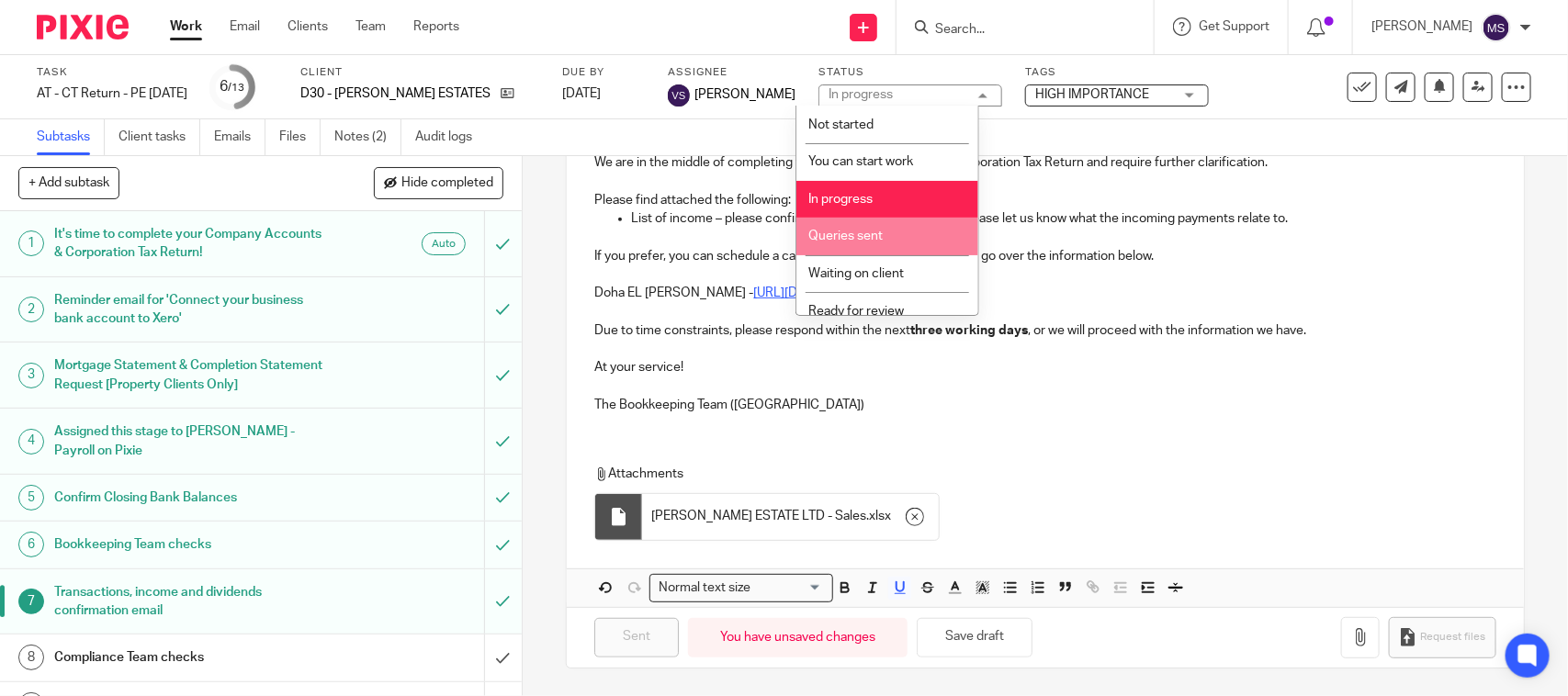
click at [907, 235] on li "Queries sent" at bounding box center [887, 236] width 182 height 38
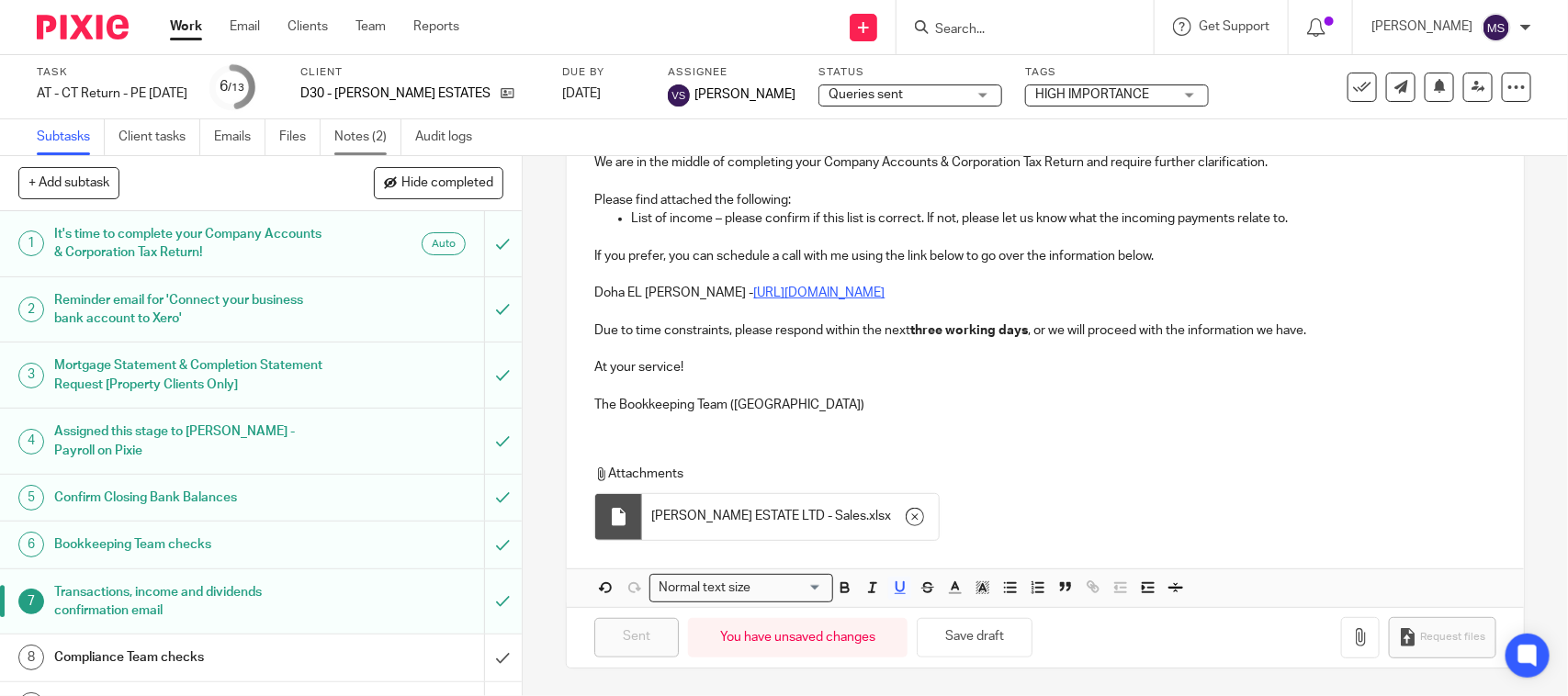
click at [361, 135] on link "Notes (2)" at bounding box center [367, 137] width 67 height 36
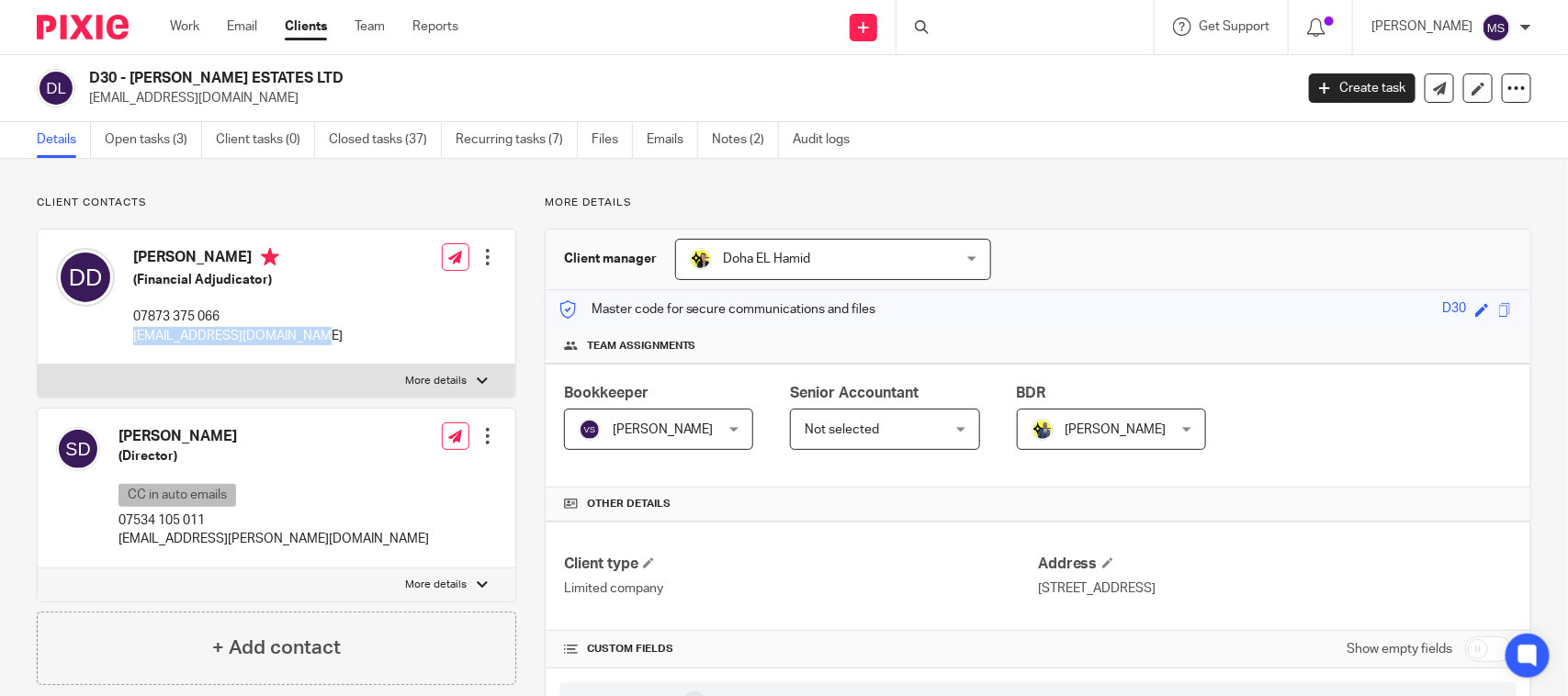
drag, startPoint x: 134, startPoint y: 340, endPoint x: 356, endPoint y: 360, distance: 222.9
click at [356, 360] on div "Derick Dickson (Financial Adjudicator) 07873 375 066 derick_dickson@hotmail.com…" at bounding box center [276, 298] width 477 height 135
copy p "derick_dickson@hotmail.com"
drag, startPoint x: 116, startPoint y: 538, endPoint x: 341, endPoint y: 538, distance: 225.0
click at [341, 538] on div "Sharon Dickson (Director) CC in auto emails 07534 105 011 shaz.dickson@icloud.c…" at bounding box center [276, 488] width 477 height 160
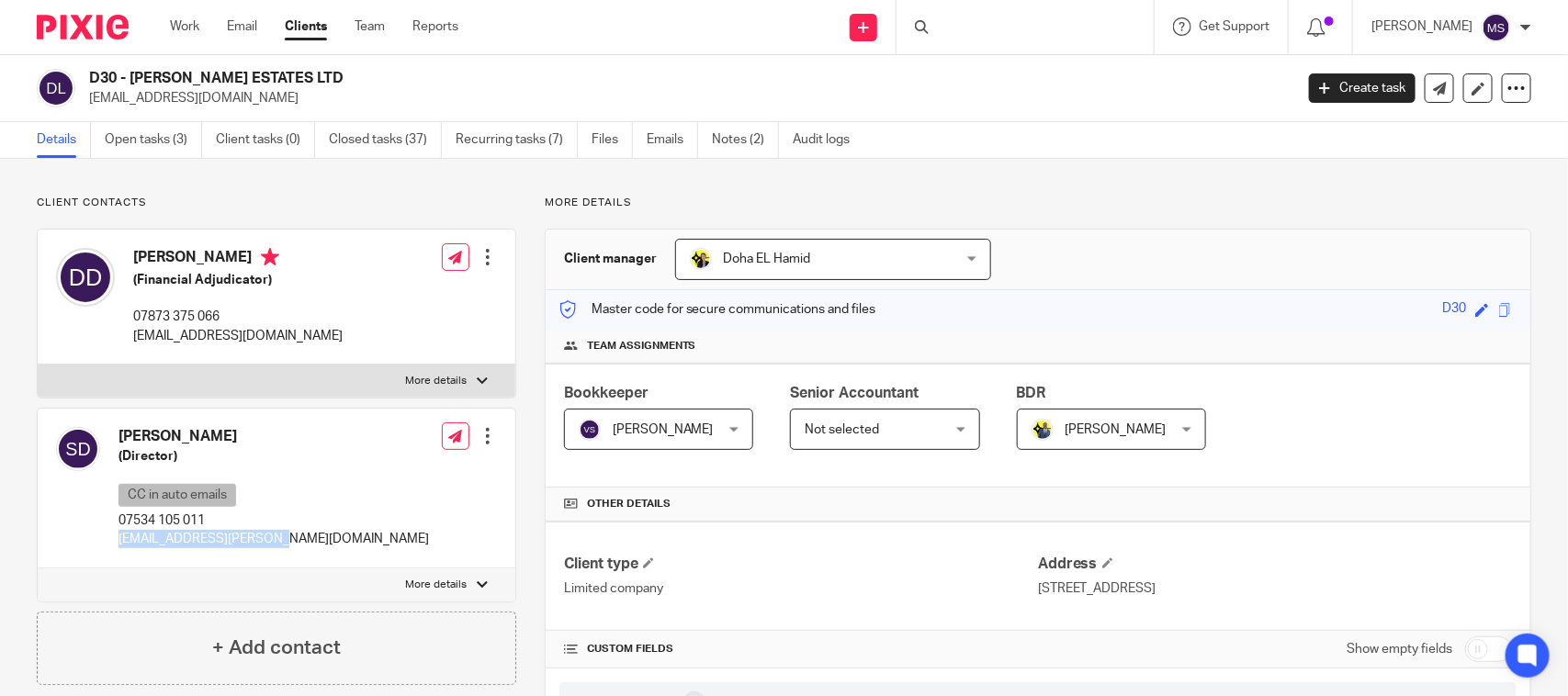
copy p "shaz.dickson@icloud.com"
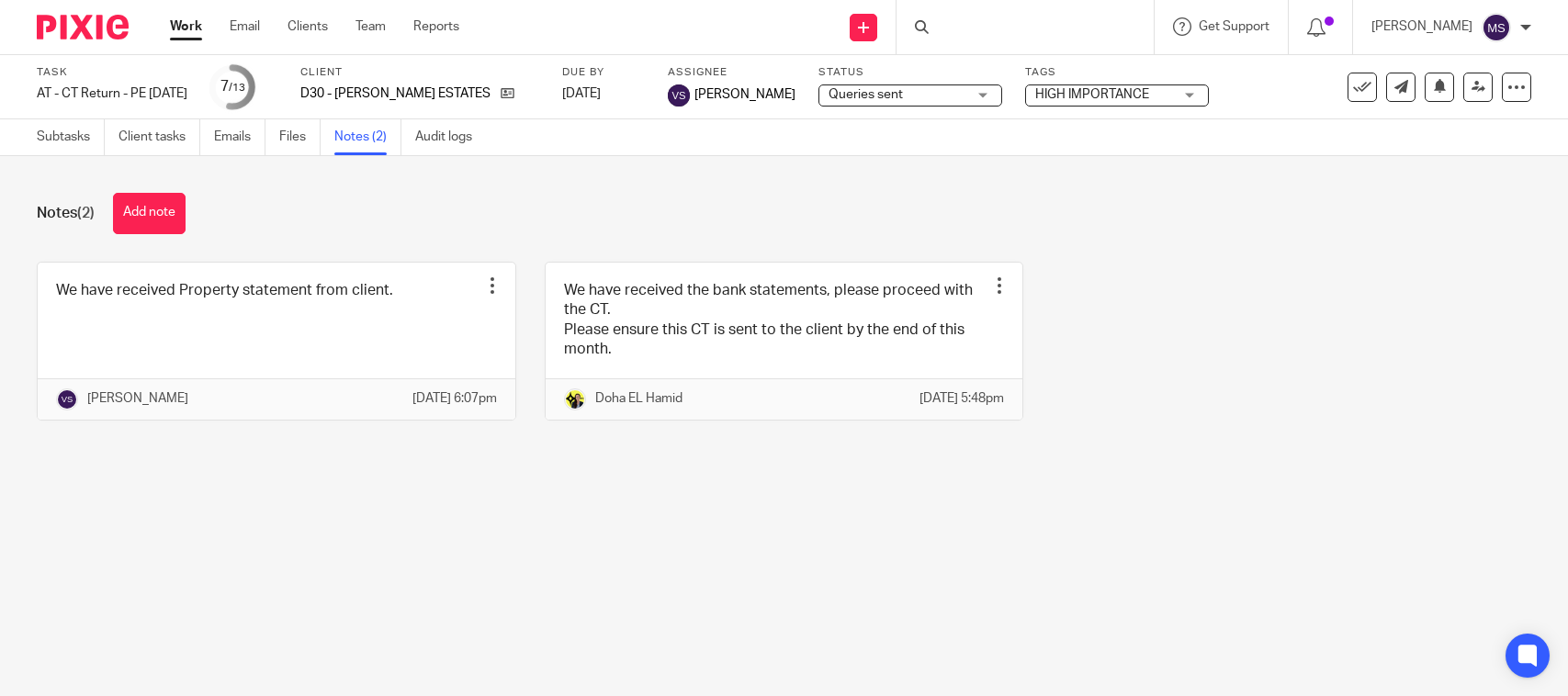
click at [142, 204] on button "Add note" at bounding box center [149, 214] width 72 height 42
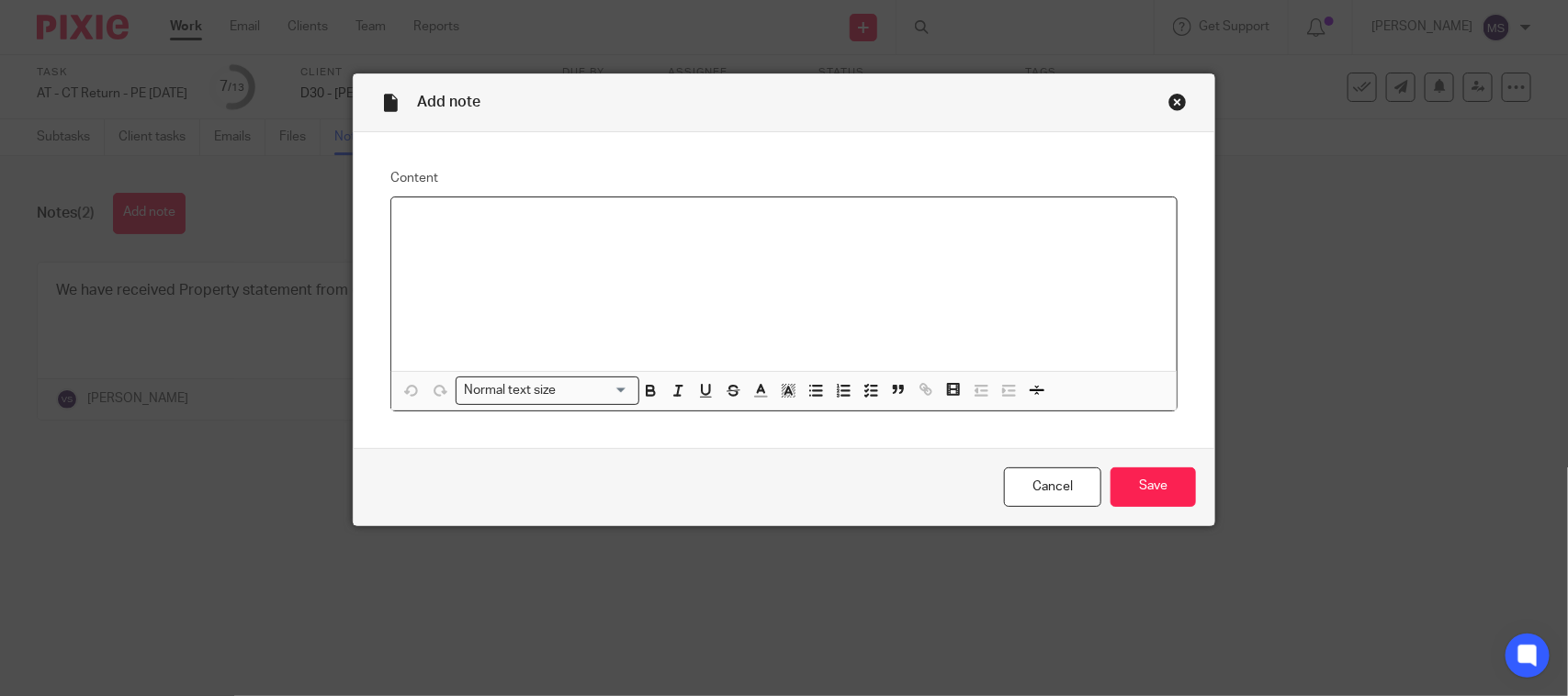
click at [565, 240] on div at bounding box center [784, 284] width 785 height 174
click at [425, 205] on div "QOT sent to client" at bounding box center [784, 284] width 785 height 174
click at [627, 333] on div "QOT mail sent to client" at bounding box center [784, 284] width 785 height 174
click at [1158, 474] on input "Save" at bounding box center [1153, 487] width 85 height 40
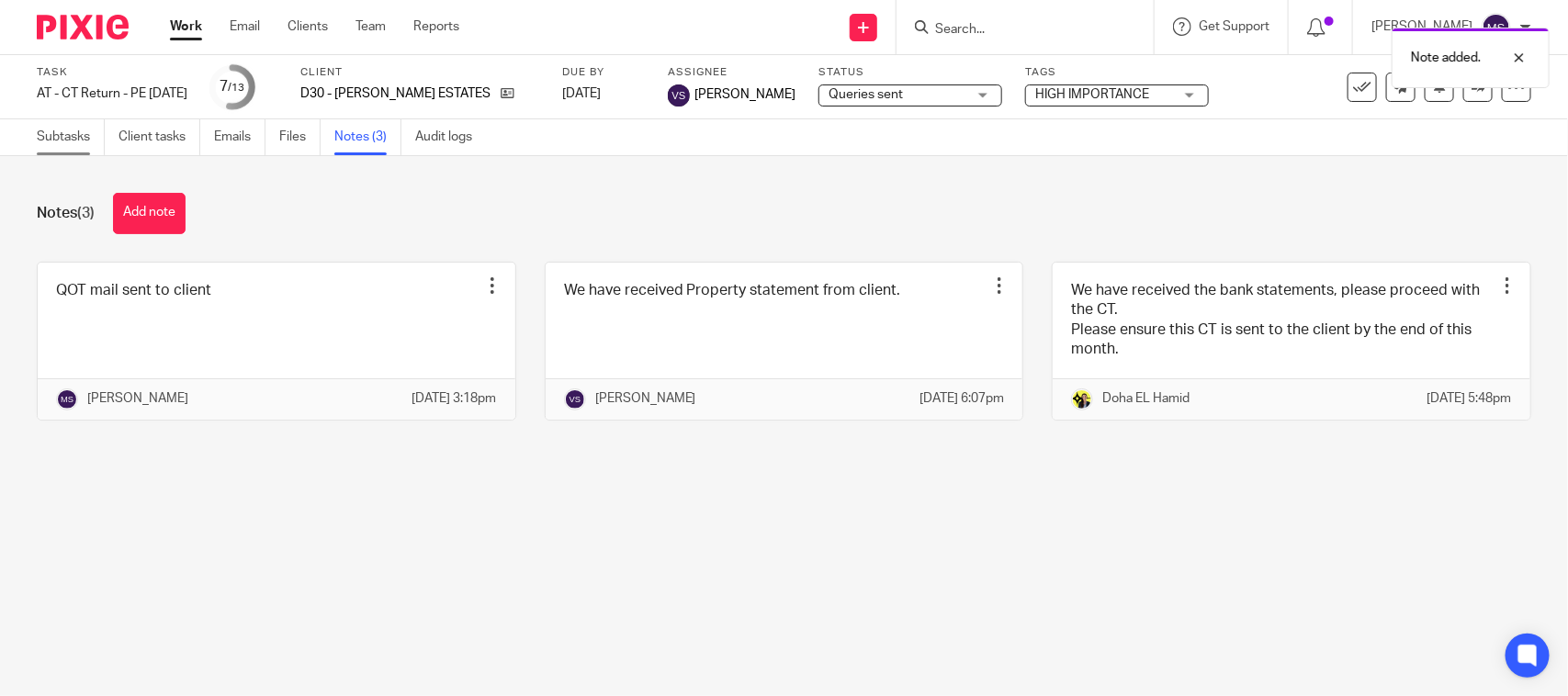
click at [46, 143] on link "Subtasks" at bounding box center [71, 137] width 68 height 36
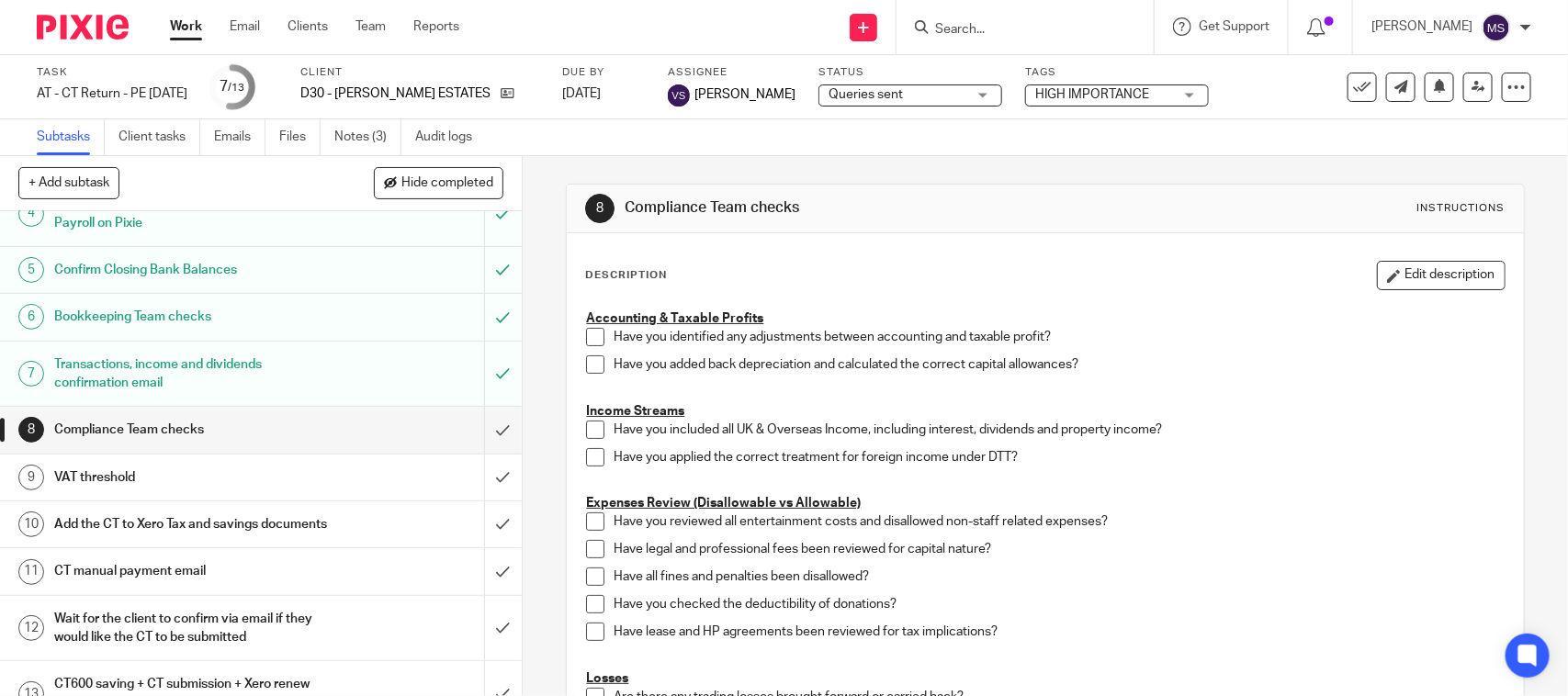
scroll to position [230, 0]
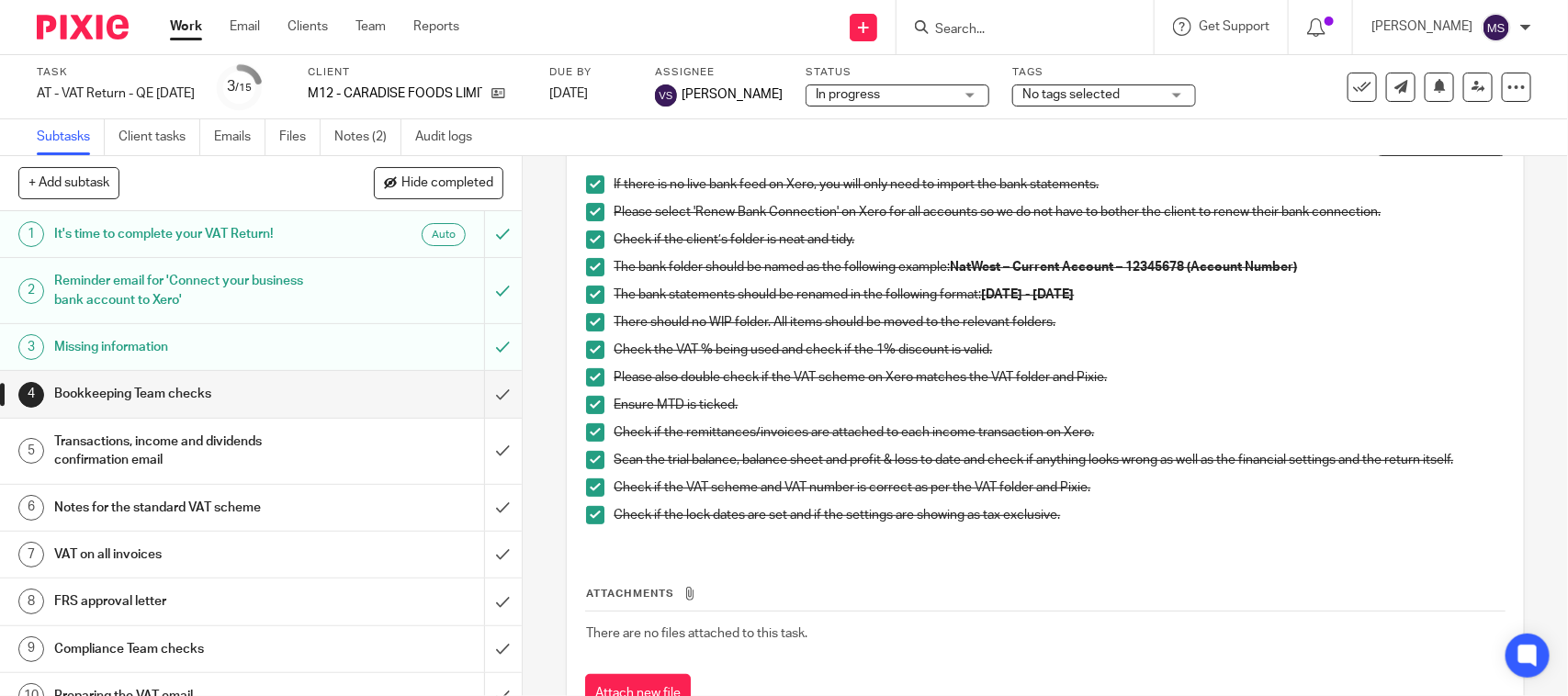
scroll to position [94, 0]
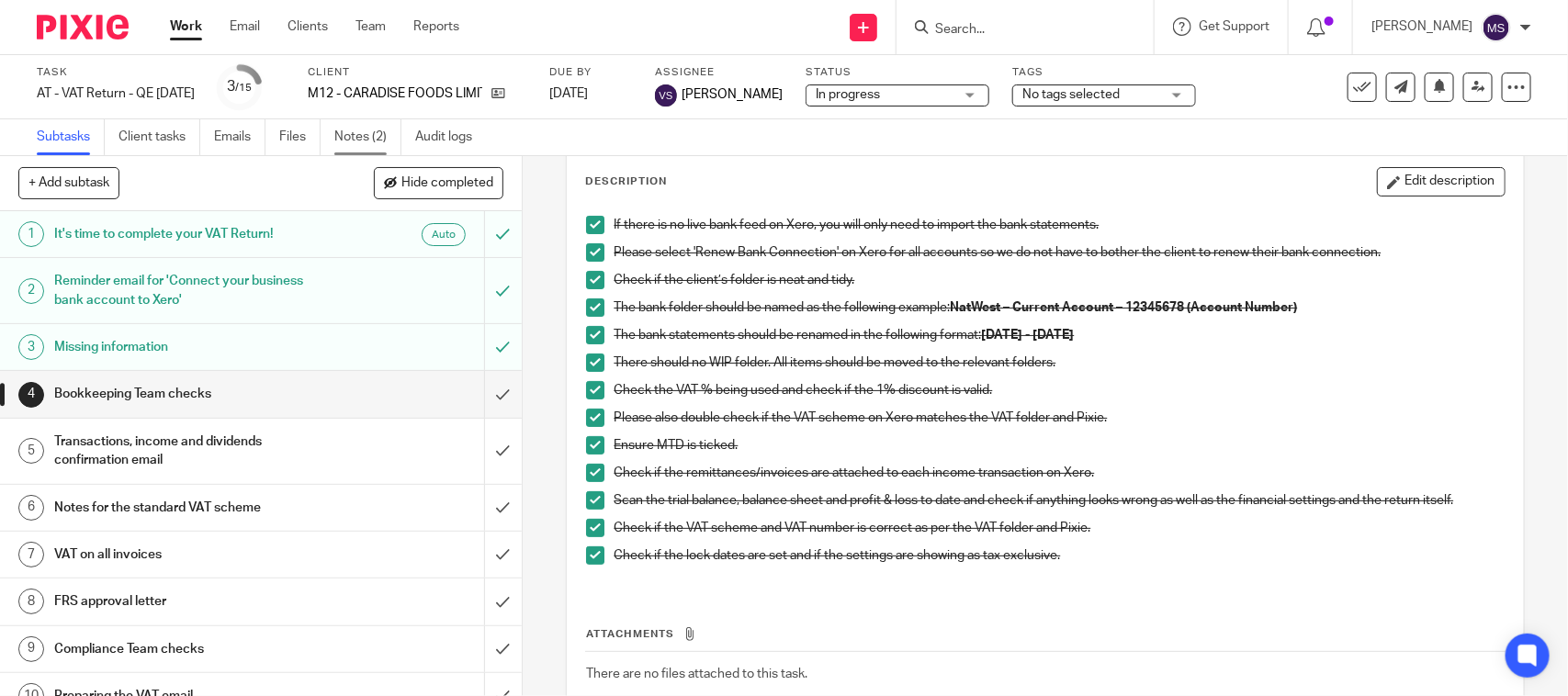
click at [356, 134] on link "Notes (2)" at bounding box center [367, 137] width 67 height 36
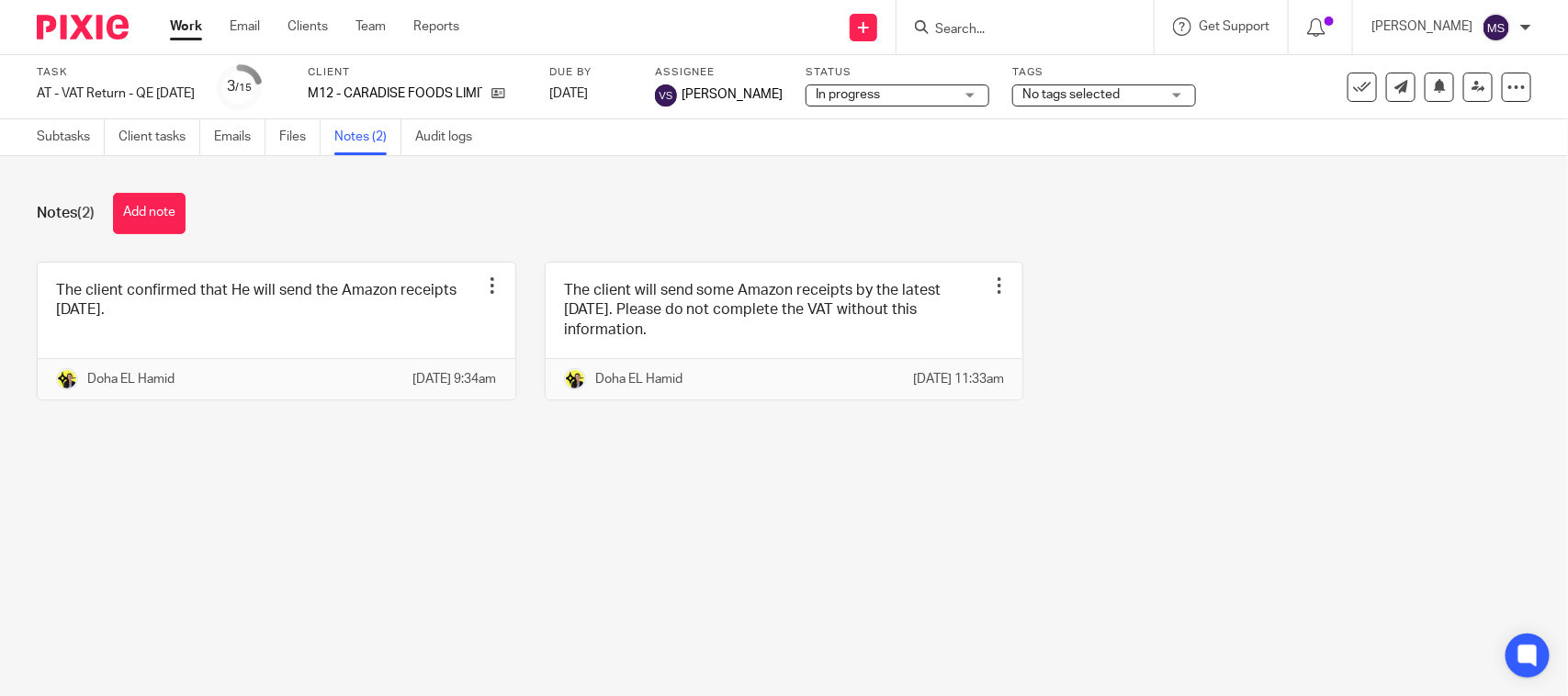
click at [653, 209] on div "Notes (2) Add note" at bounding box center [784, 214] width 1494 height 42
click at [71, 138] on link "Subtasks" at bounding box center [71, 137] width 68 height 36
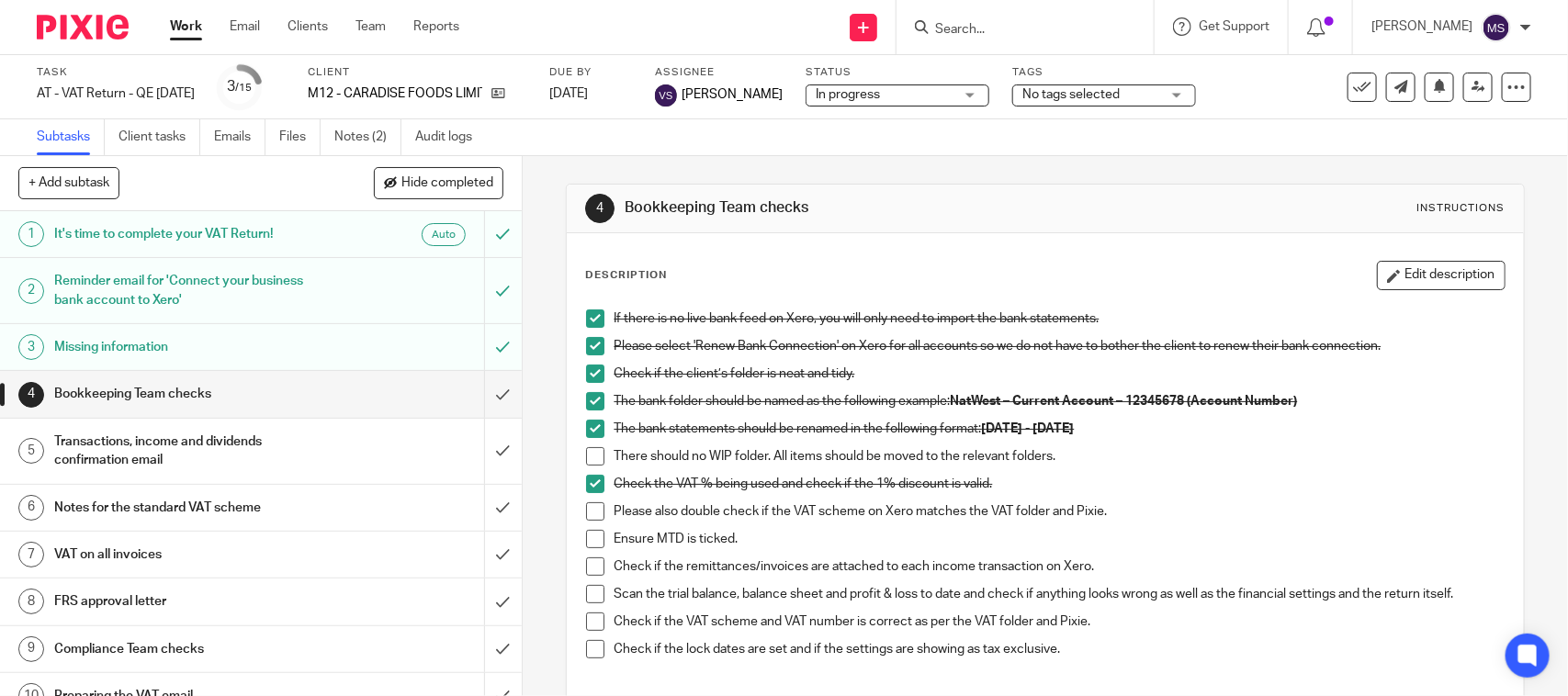
click at [788, 18] on div "Send new email Create task Add client Request signature Get Support Contact Sup…" at bounding box center [1027, 27] width 1081 height 54
click at [1080, 131] on div "Subtasks Client tasks Emails Files Notes (2) Audit logs" at bounding box center [784, 138] width 1568 height 37
click at [363, 130] on link "Notes (2)" at bounding box center [367, 137] width 67 height 36
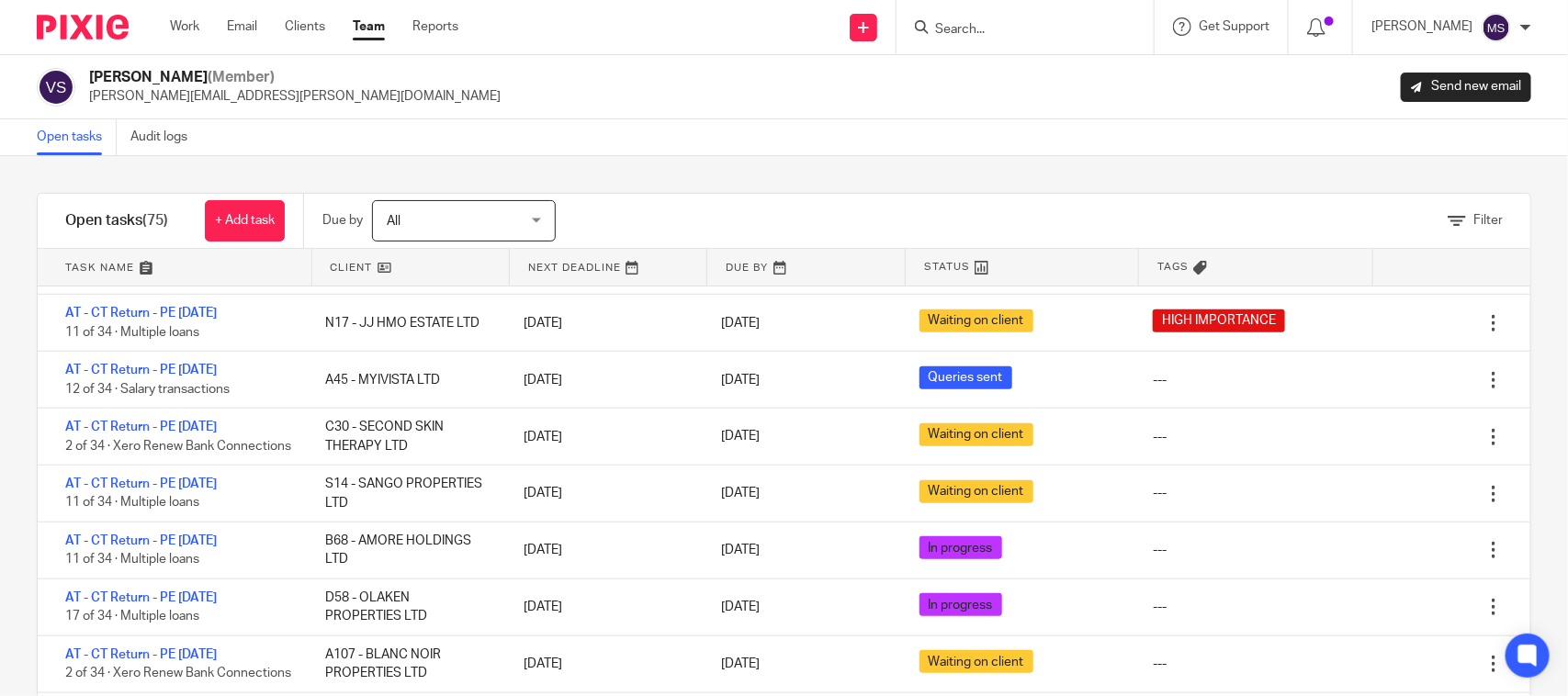
scroll to position [804, 0]
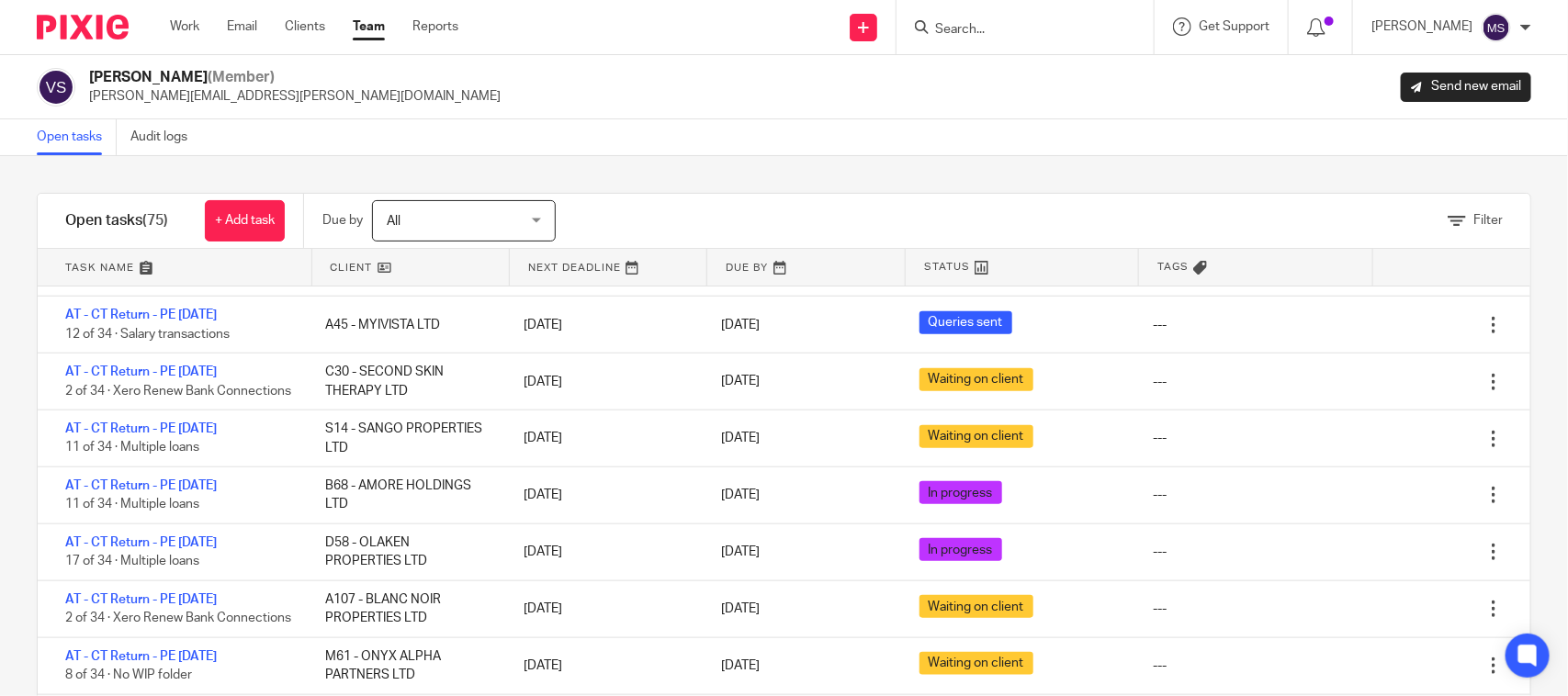
click at [957, 255] on div "Status" at bounding box center [1021, 268] width 233 height 37
click at [974, 269] on icon at bounding box center [981, 268] width 14 height 14
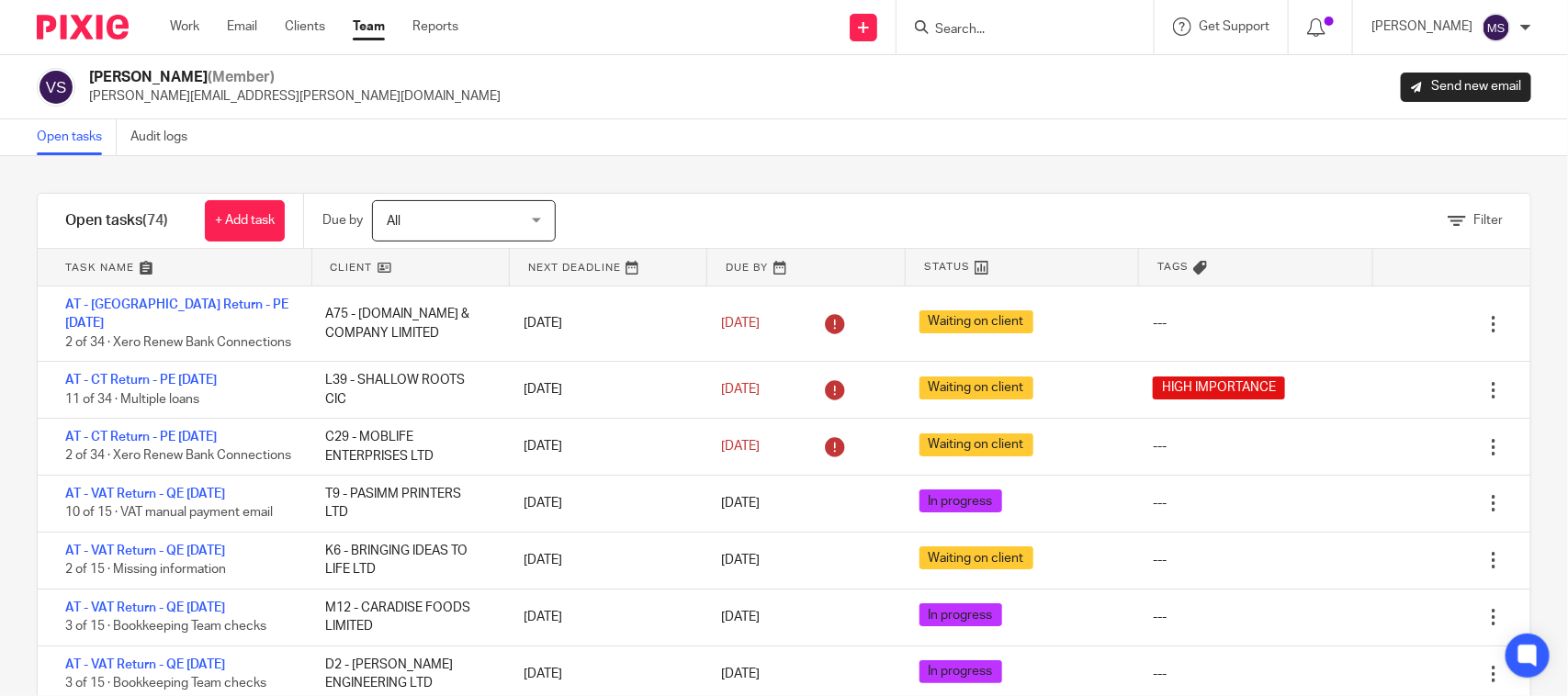
click at [786, 260] on link at bounding box center [806, 268] width 197 height 37
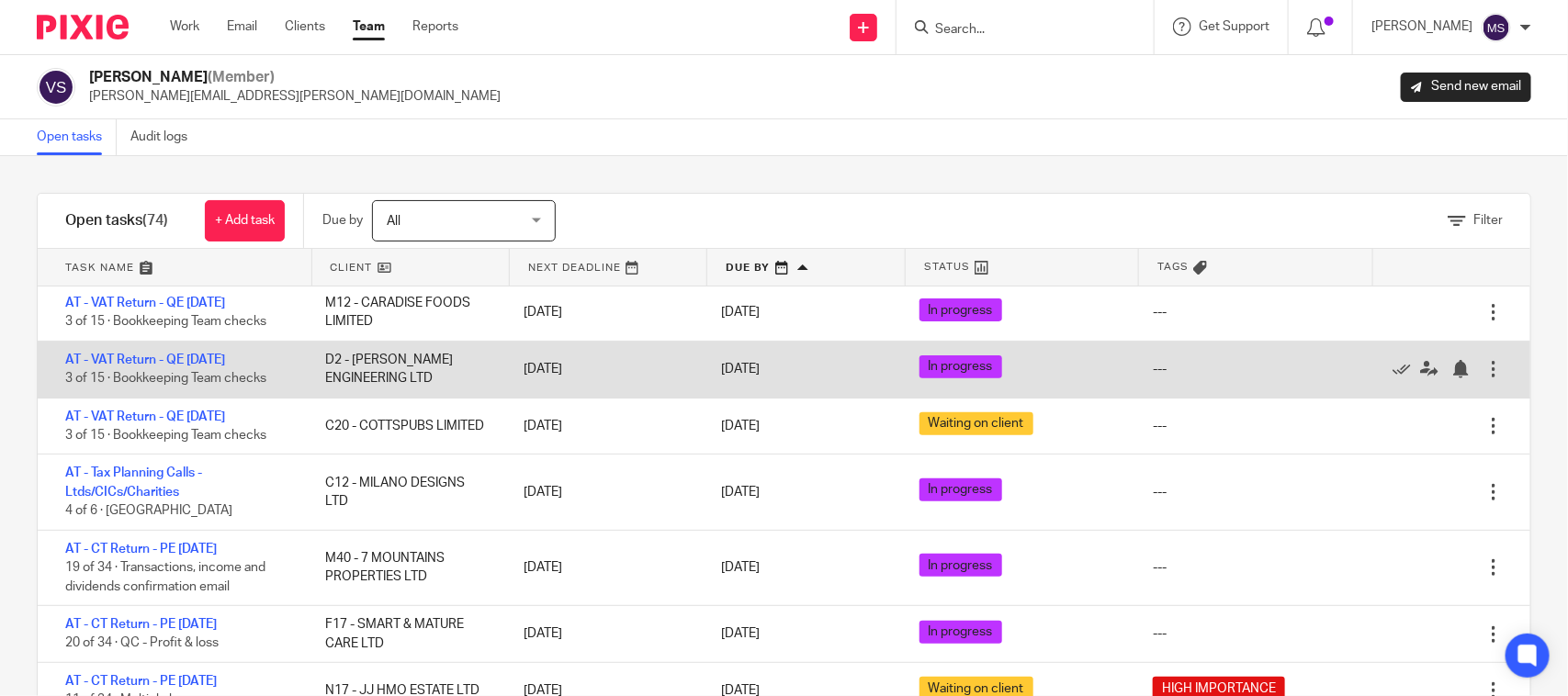
scroll to position [344, 0]
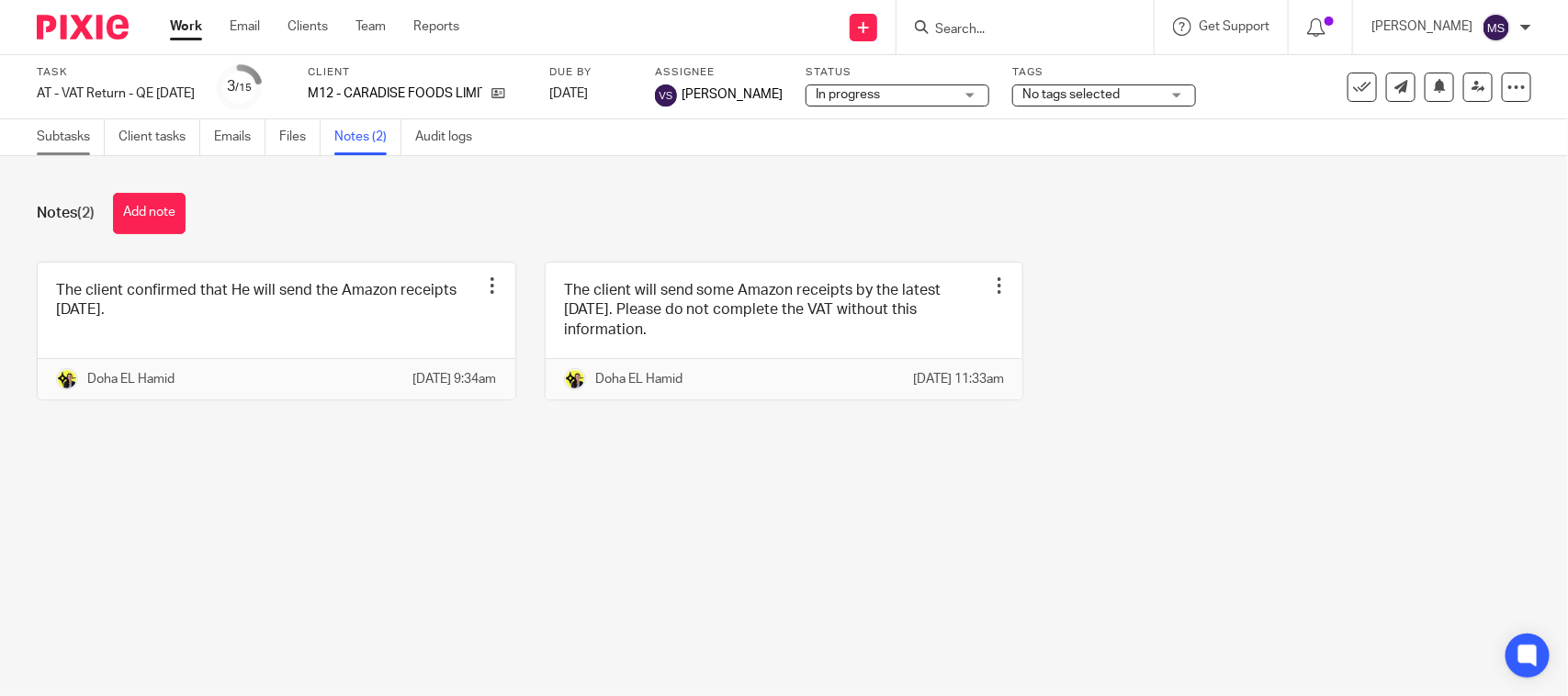
click at [51, 142] on link "Subtasks" at bounding box center [71, 137] width 68 height 36
